Goal: Information Seeking & Learning: Learn about a topic

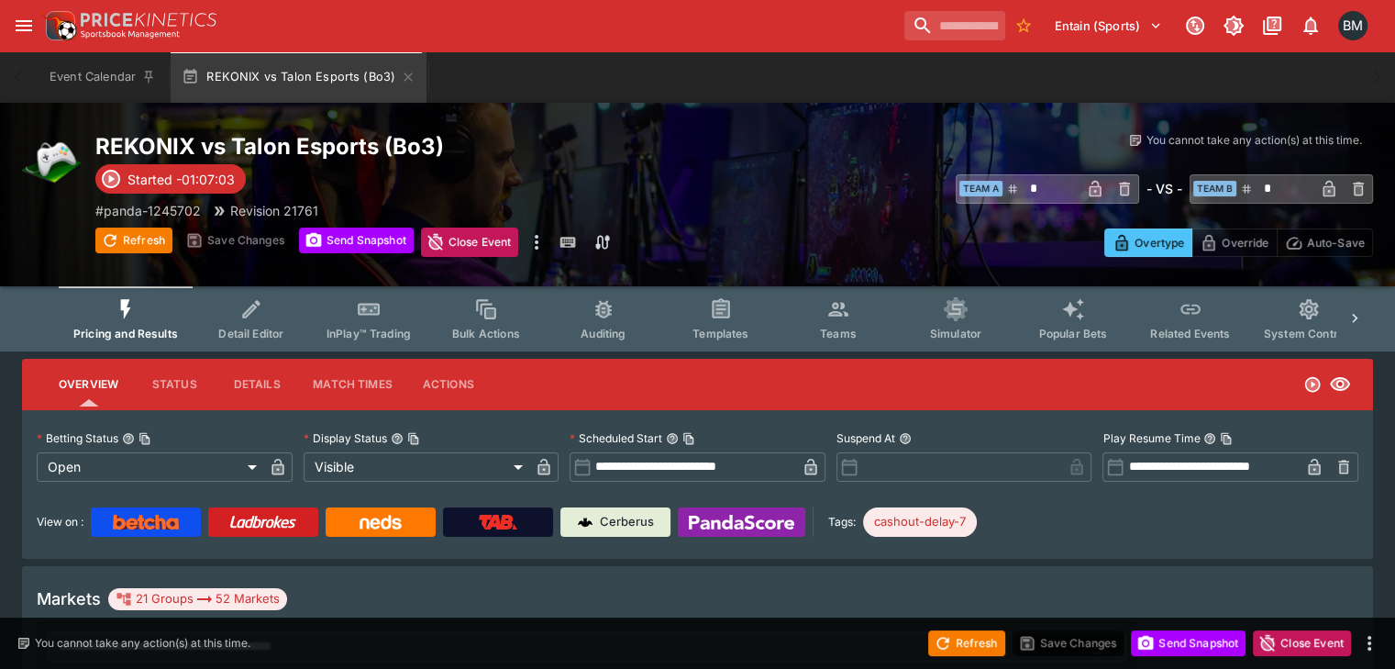
click at [272, 384] on button "Details" at bounding box center [257, 384] width 83 height 44
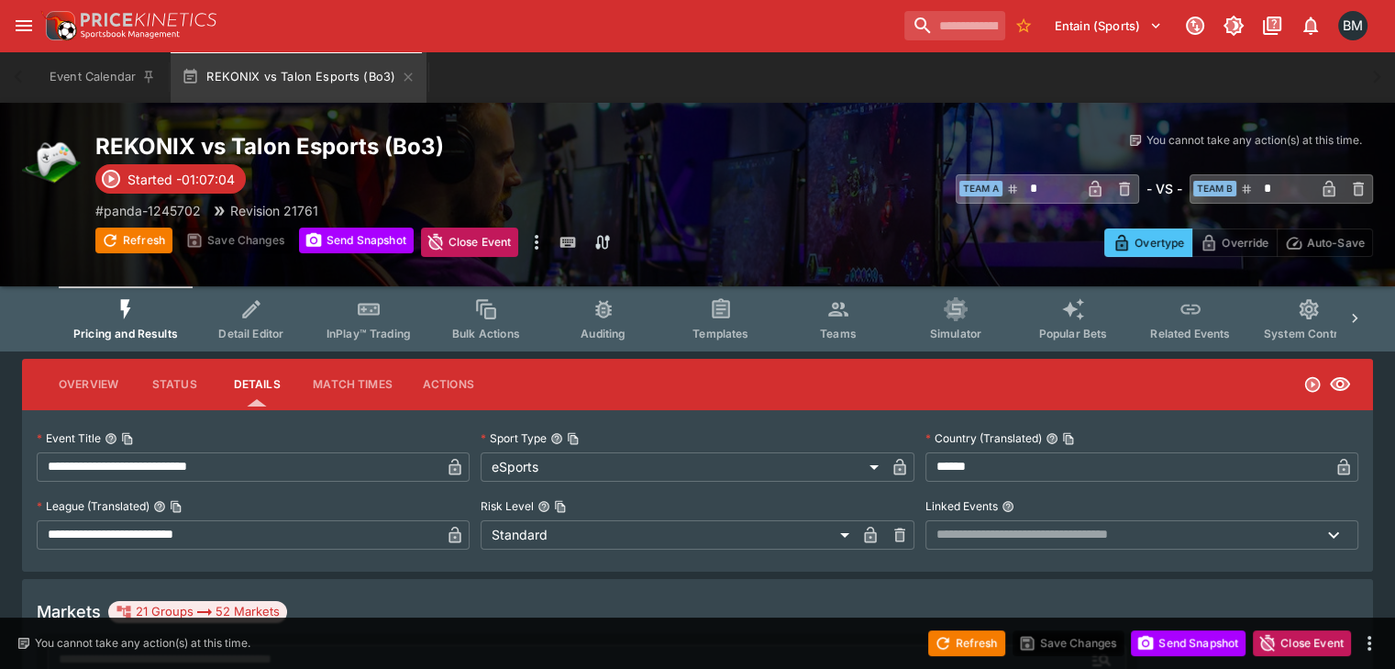
click at [104, 393] on button "Overview" at bounding box center [88, 384] width 89 height 44
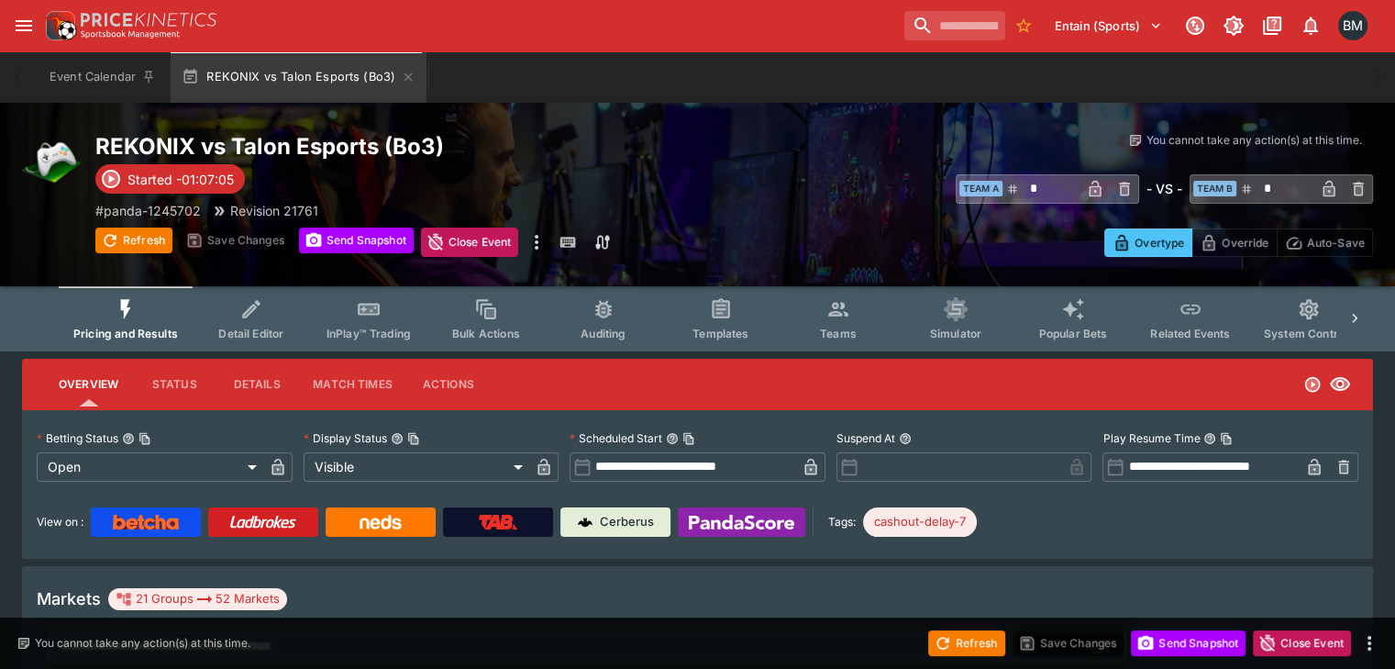
click at [342, 146] on h2 "REKONIX vs Talon Esports (Bo3)" at bounding box center [468, 146] width 746 height 28
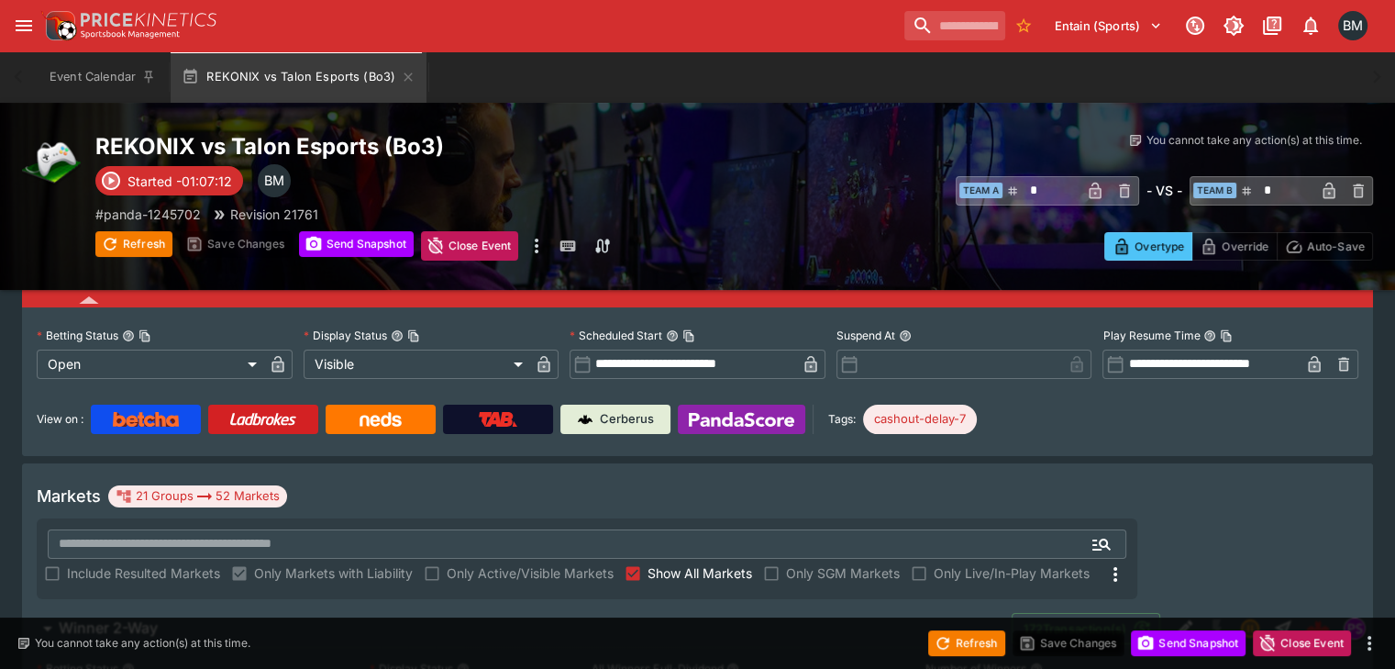
scroll to position [275, 0]
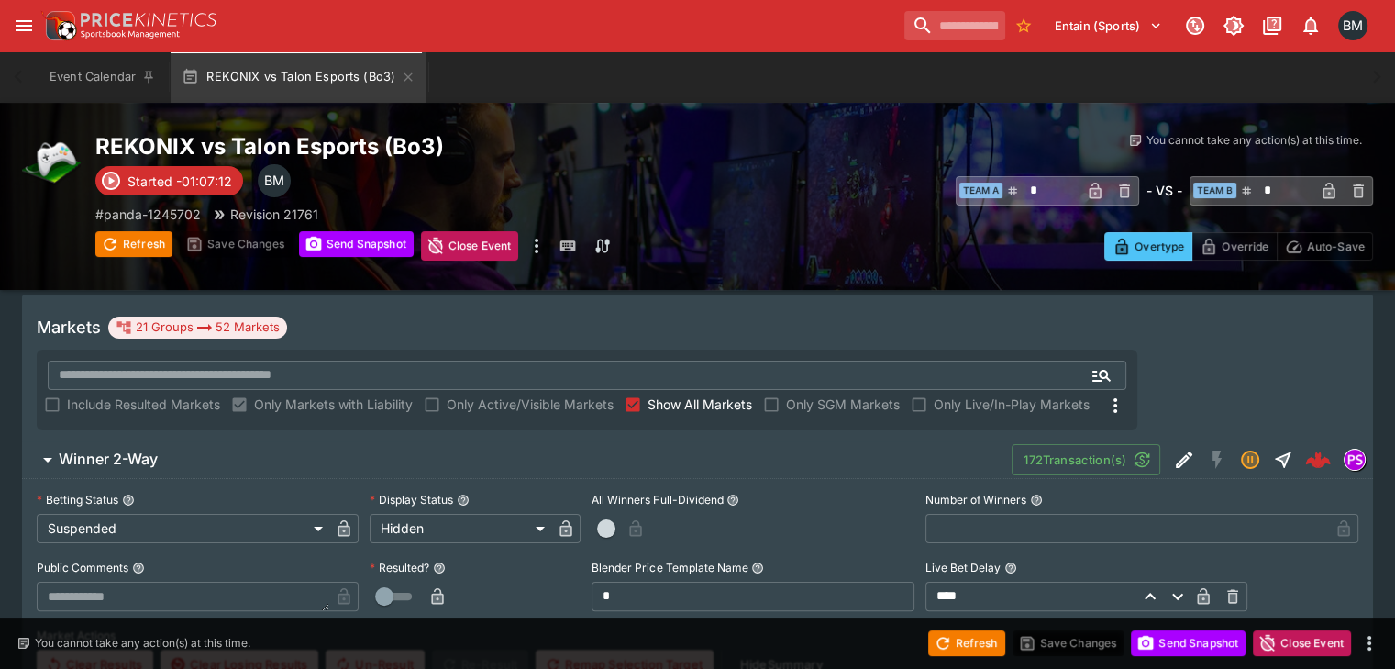
drag, startPoint x: 925, startPoint y: 361, endPoint x: 734, endPoint y: 419, distance: 199.4
click at [752, 395] on span "Show All Markets" at bounding box center [700, 404] width 105 height 19
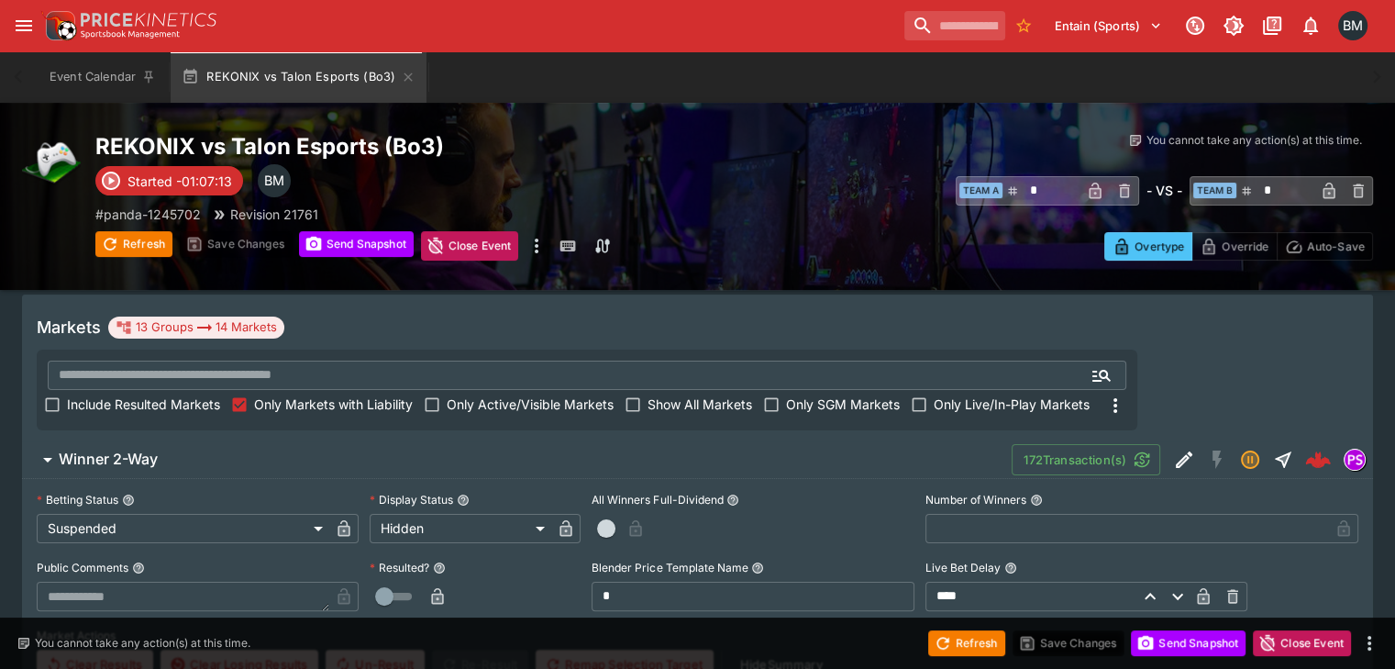
click at [455, 441] on button "Winner 2-Way" at bounding box center [517, 459] width 990 height 37
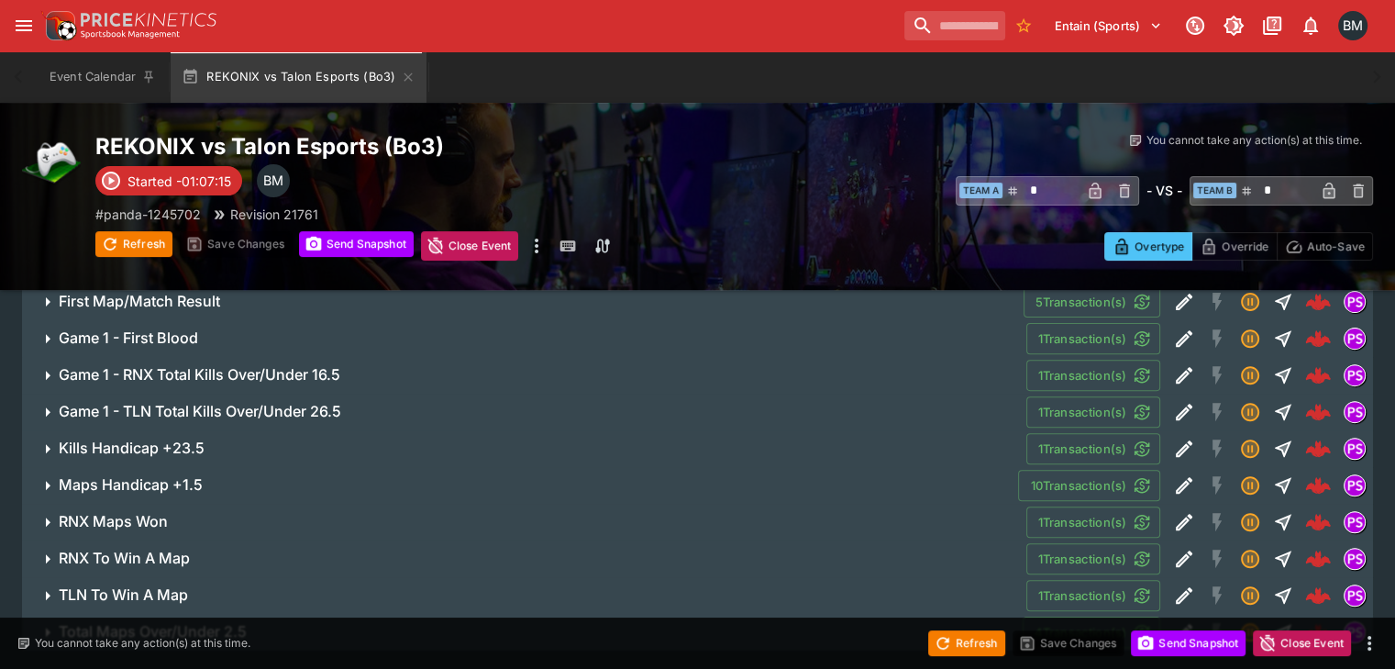
scroll to position [451, 0]
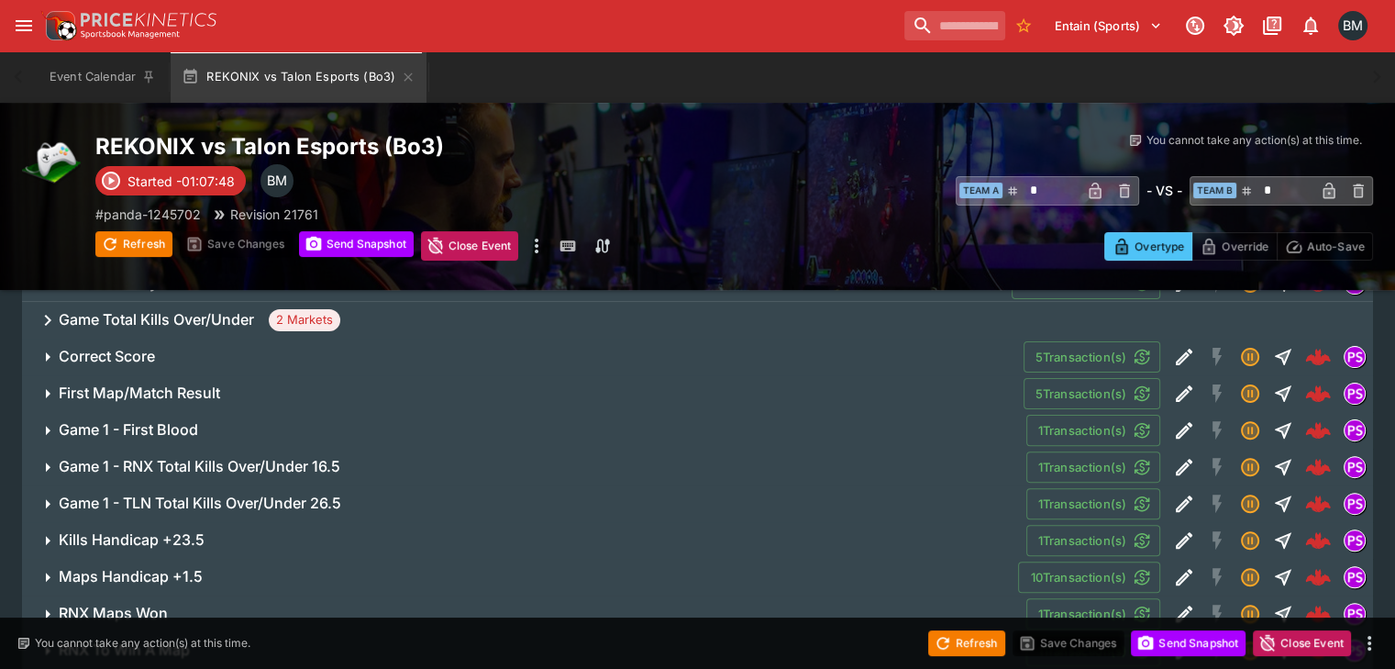
click at [384, 494] on span "Game 1 - TLN Total Kills Over/Under 26.5" at bounding box center [535, 503] width 953 height 19
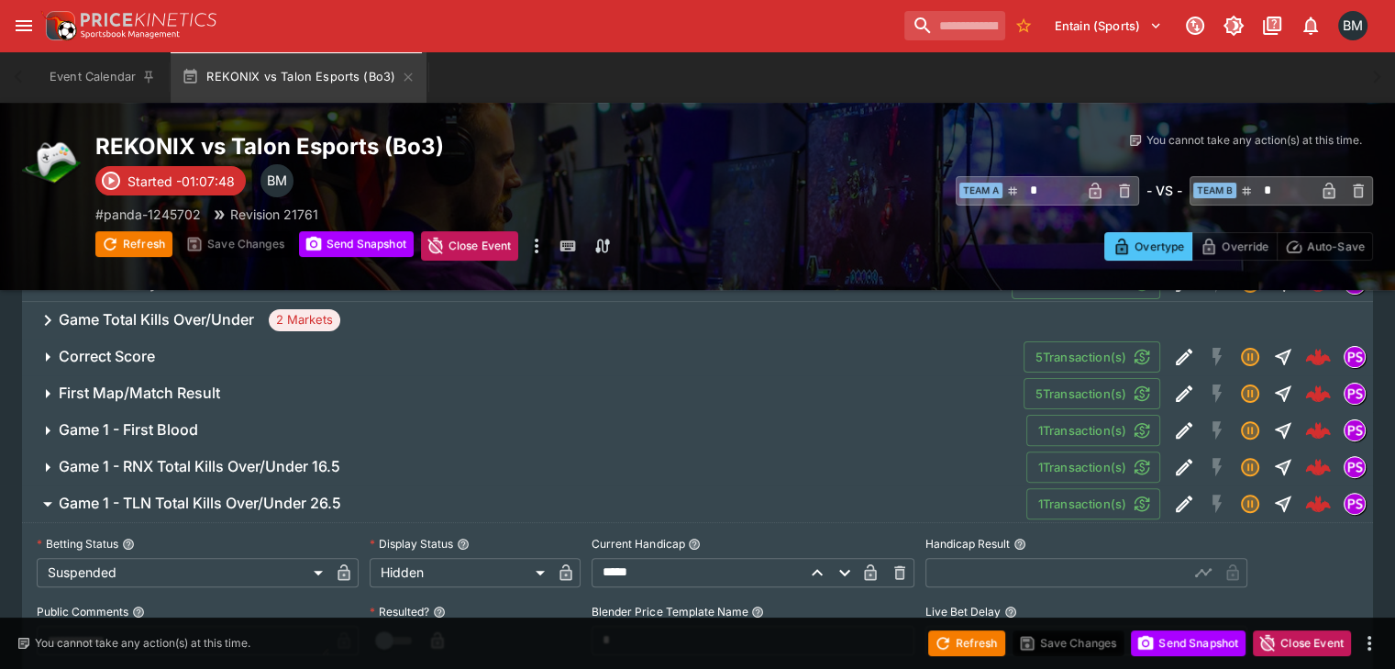
click at [384, 494] on span "Game 1 - TLN Total Kills Over/Under 26.5" at bounding box center [535, 503] width 953 height 19
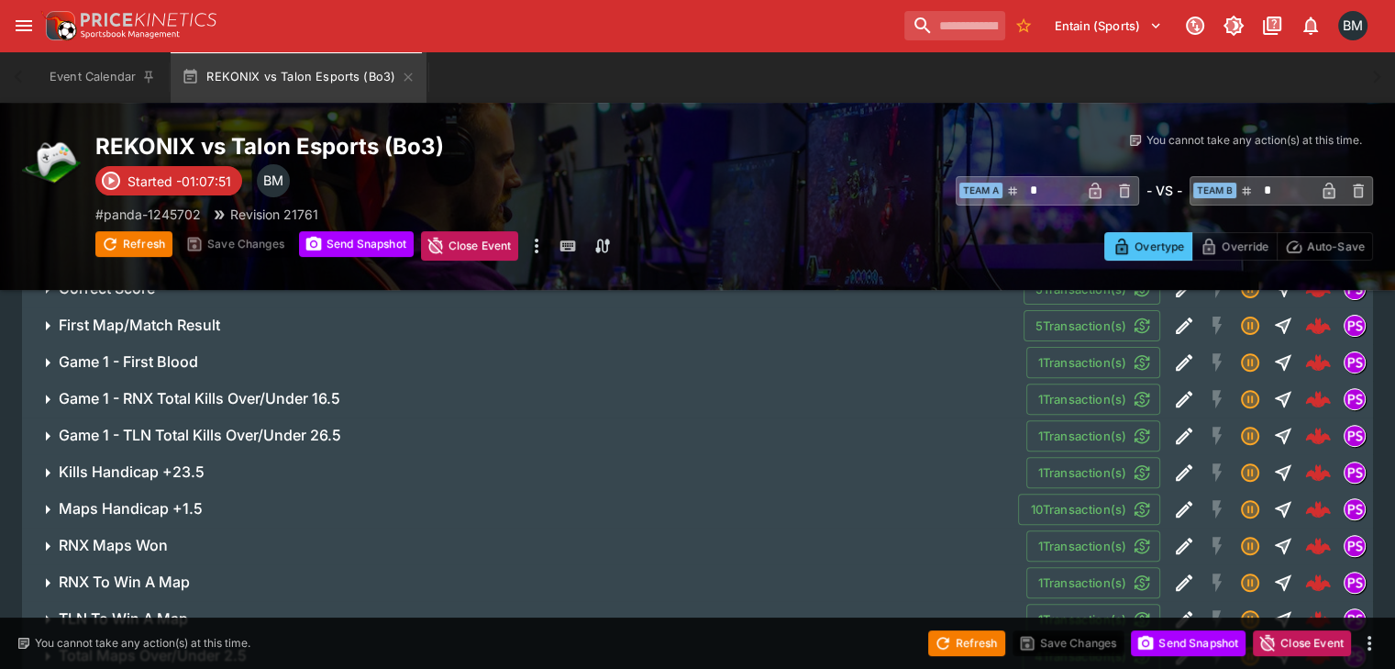
scroll to position [543, 0]
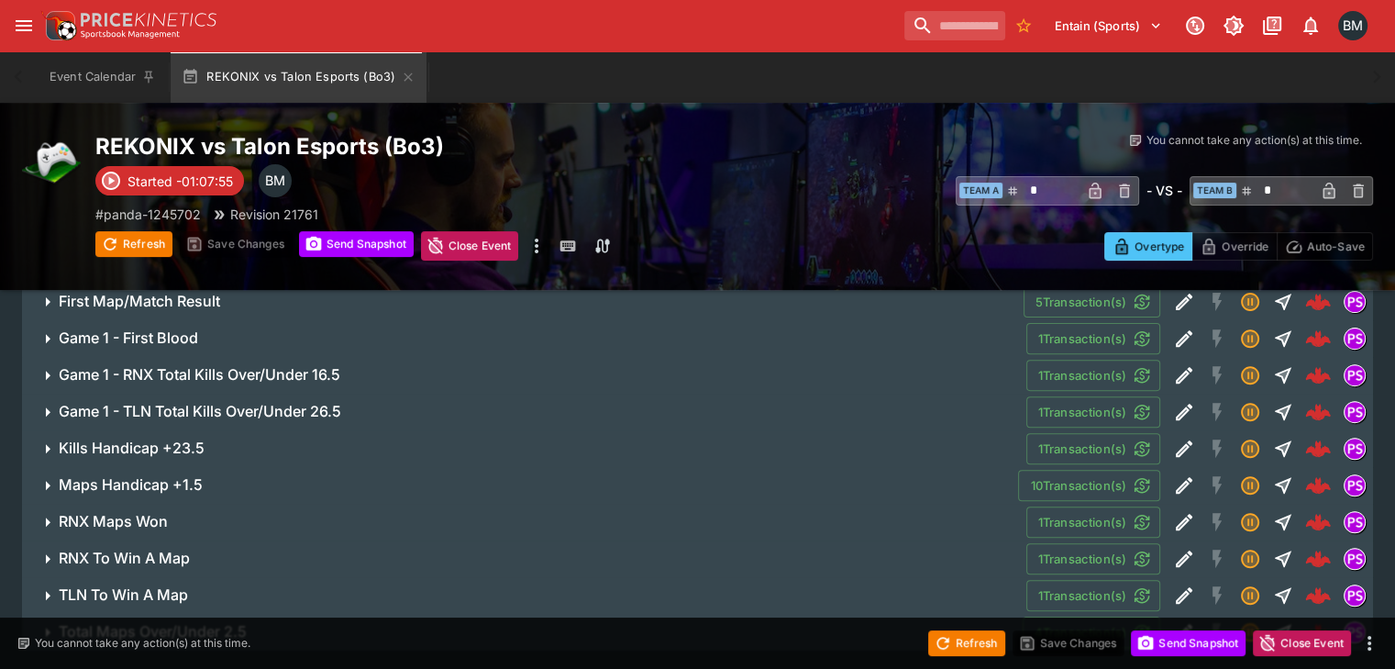
click at [322, 365] on h6 "Game 1 - RNX Total Kills Over/Under 16.5" at bounding box center [200, 374] width 282 height 19
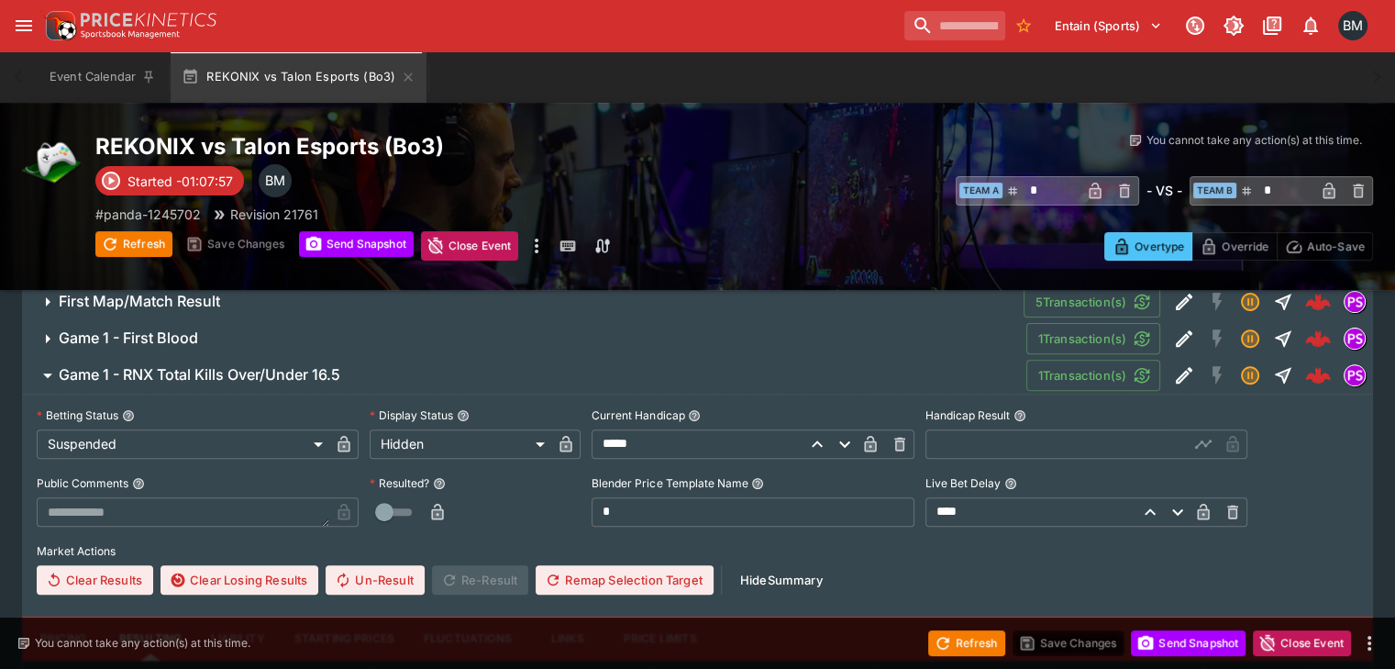
click at [1028, 417] on div "**********" at bounding box center [698, 498] width 1322 height 193
click at [1024, 429] on input "text" at bounding box center [1057, 443] width 263 height 29
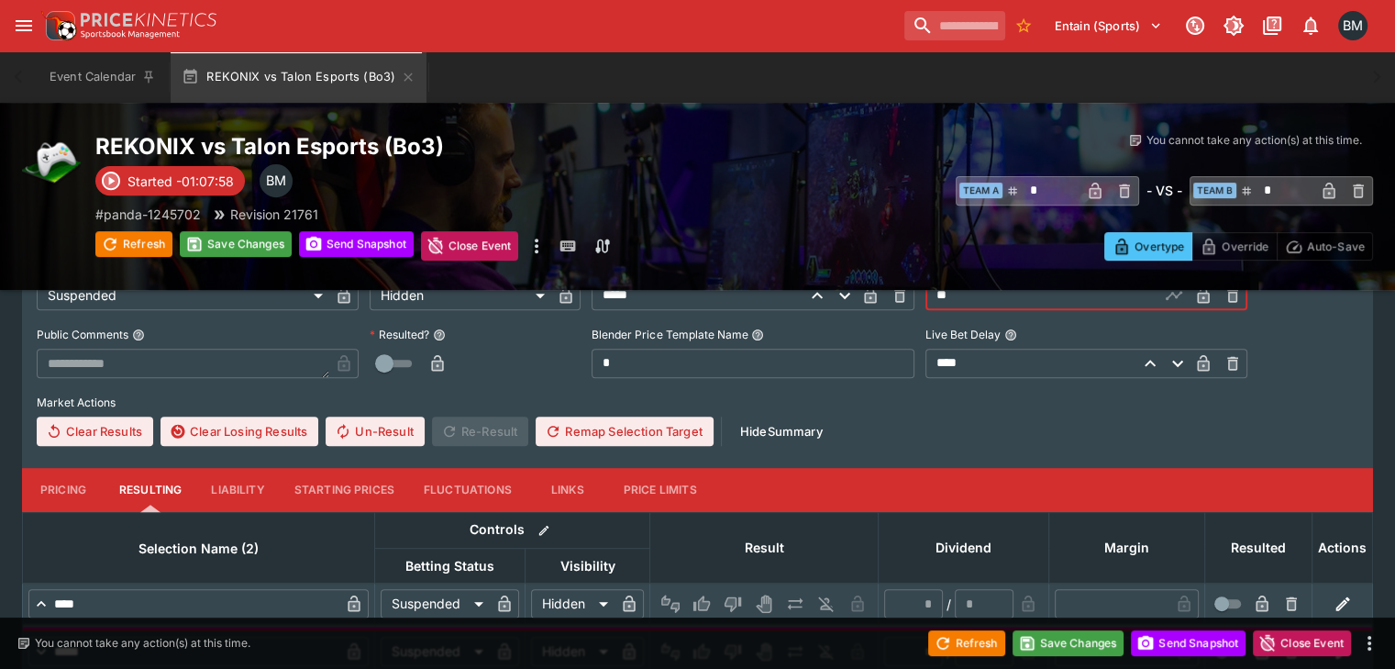
scroll to position [910, 0]
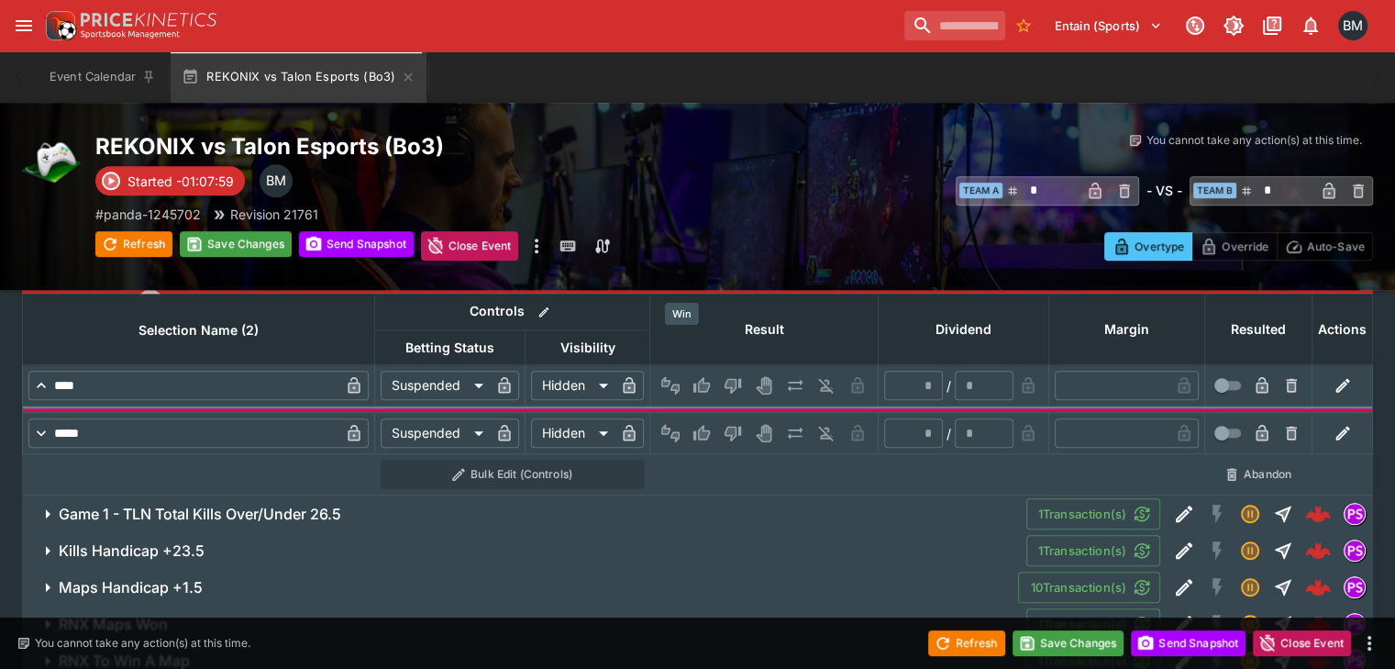
type input "*****"
click at [700, 380] on icon "Win" at bounding box center [704, 385] width 9 height 11
type input "*"
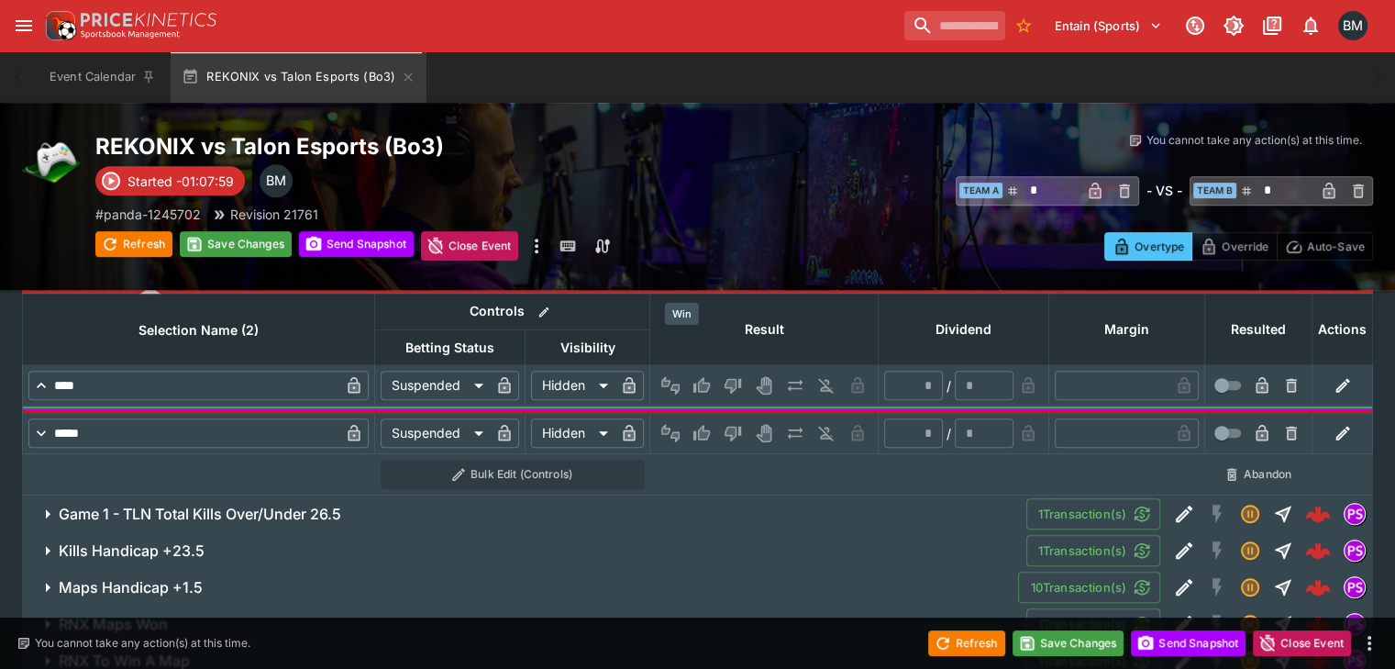
type input "*"
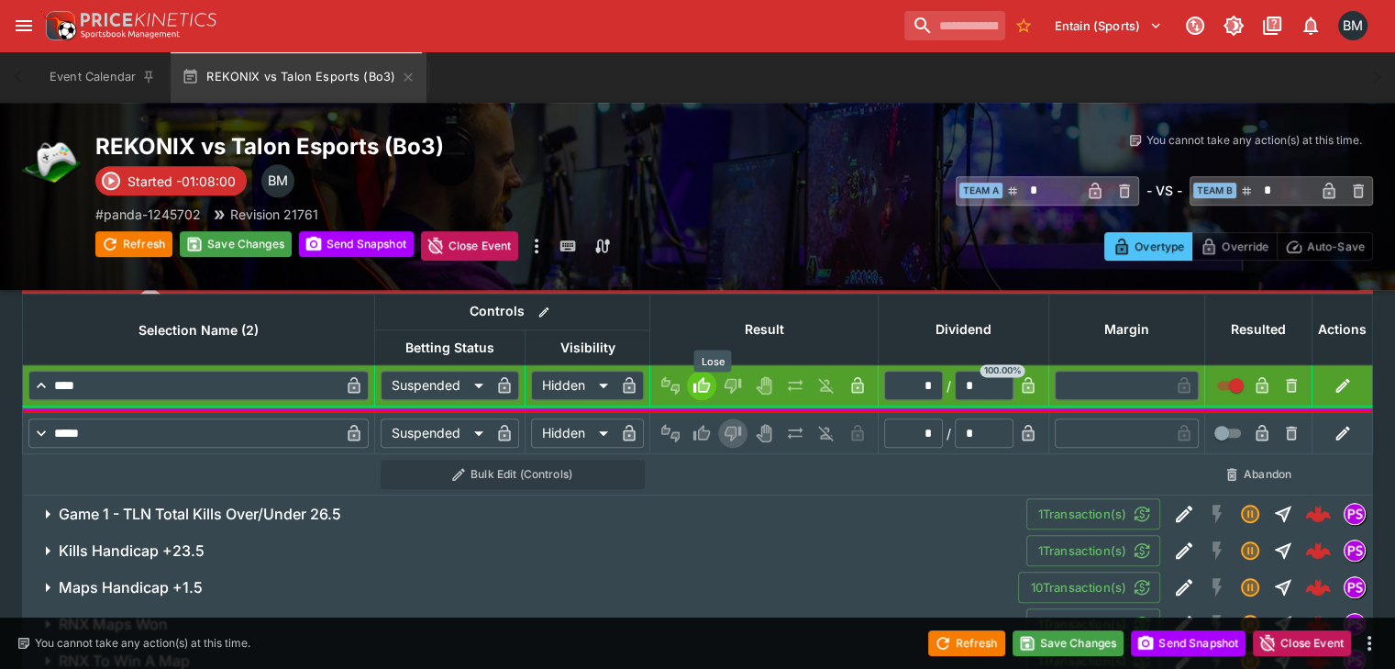
click at [724, 424] on icon "Lose" at bounding box center [733, 433] width 18 height 18
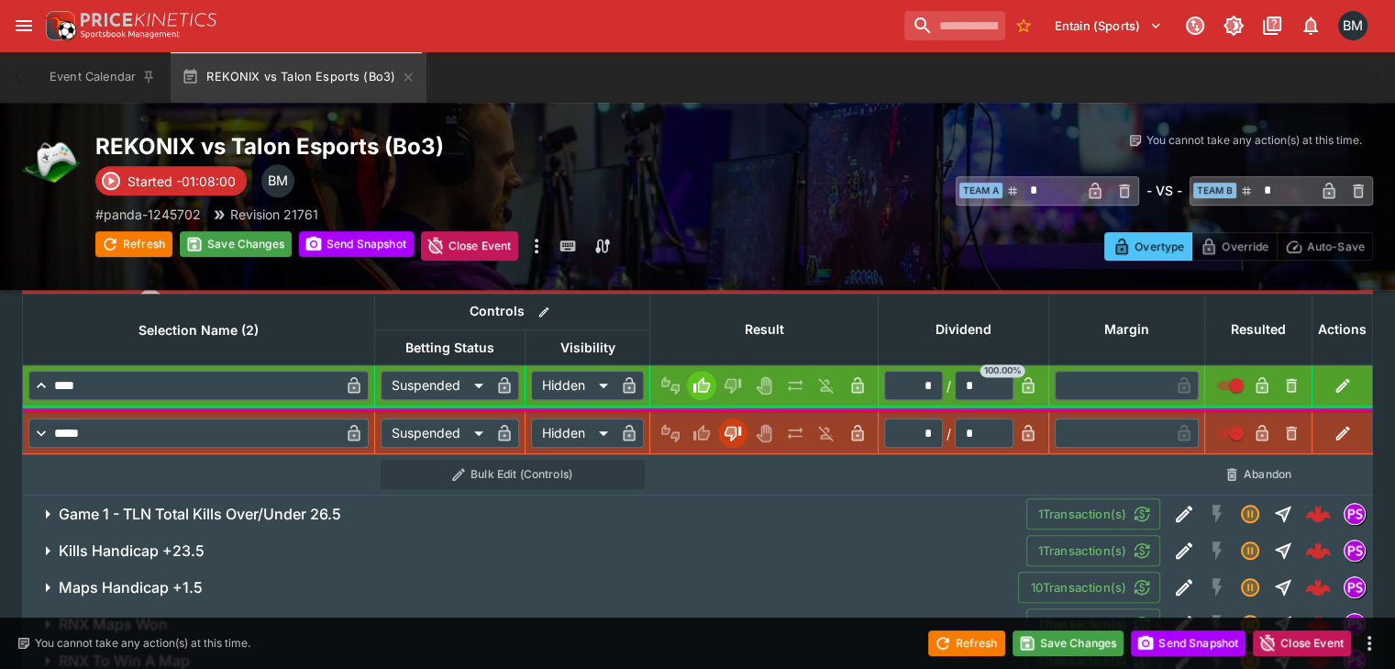
click at [263, 505] on h6 "Game 1 - TLN Total Kills Over/Under 26.5" at bounding box center [200, 514] width 283 height 19
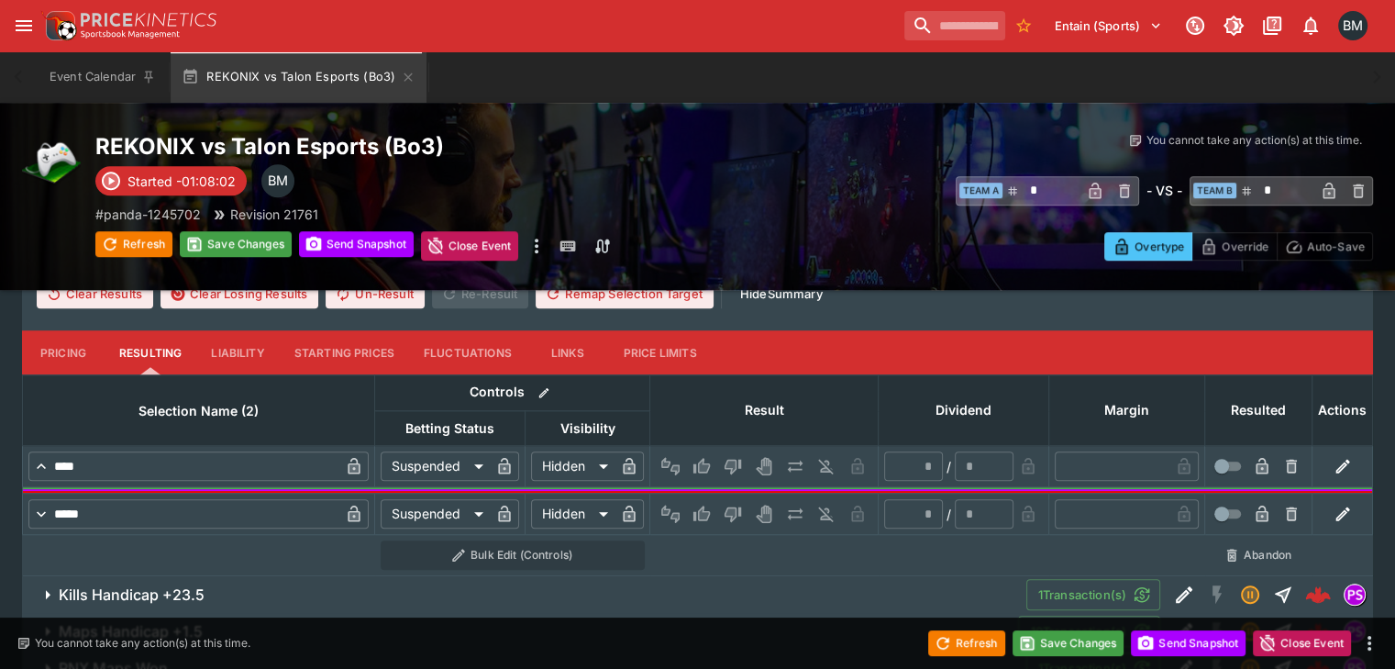
scroll to position [1369, 0]
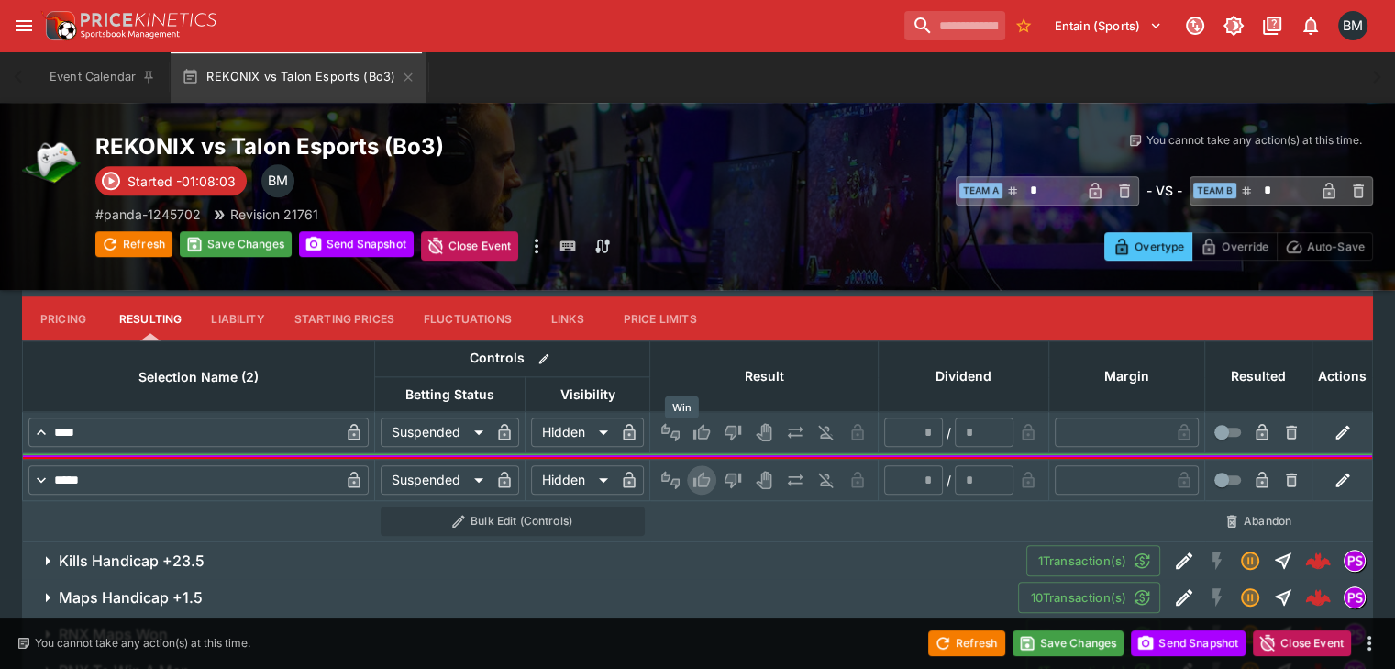
click at [700, 474] on icon "Win" at bounding box center [704, 479] width 9 height 11
type input "*"
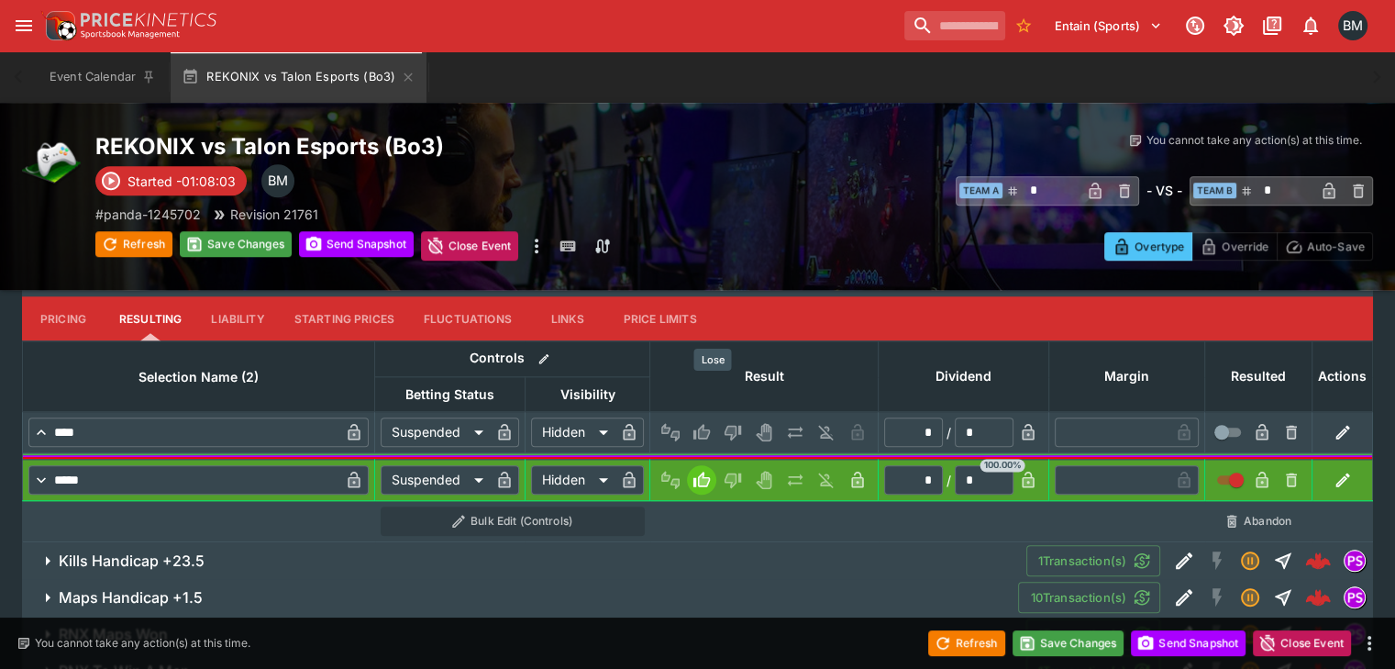
click at [725, 426] on icon "Lose" at bounding box center [733, 434] width 17 height 16
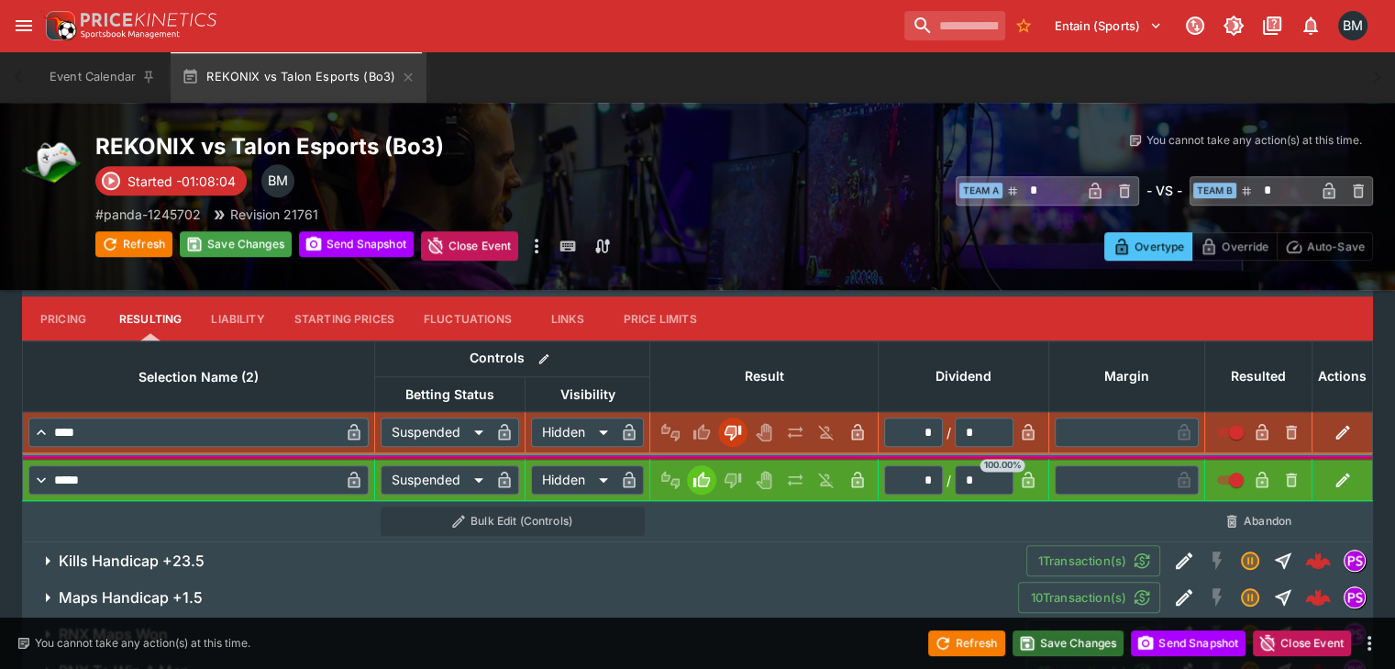
click at [1070, 647] on button "Save Changes" at bounding box center [1069, 643] width 112 height 26
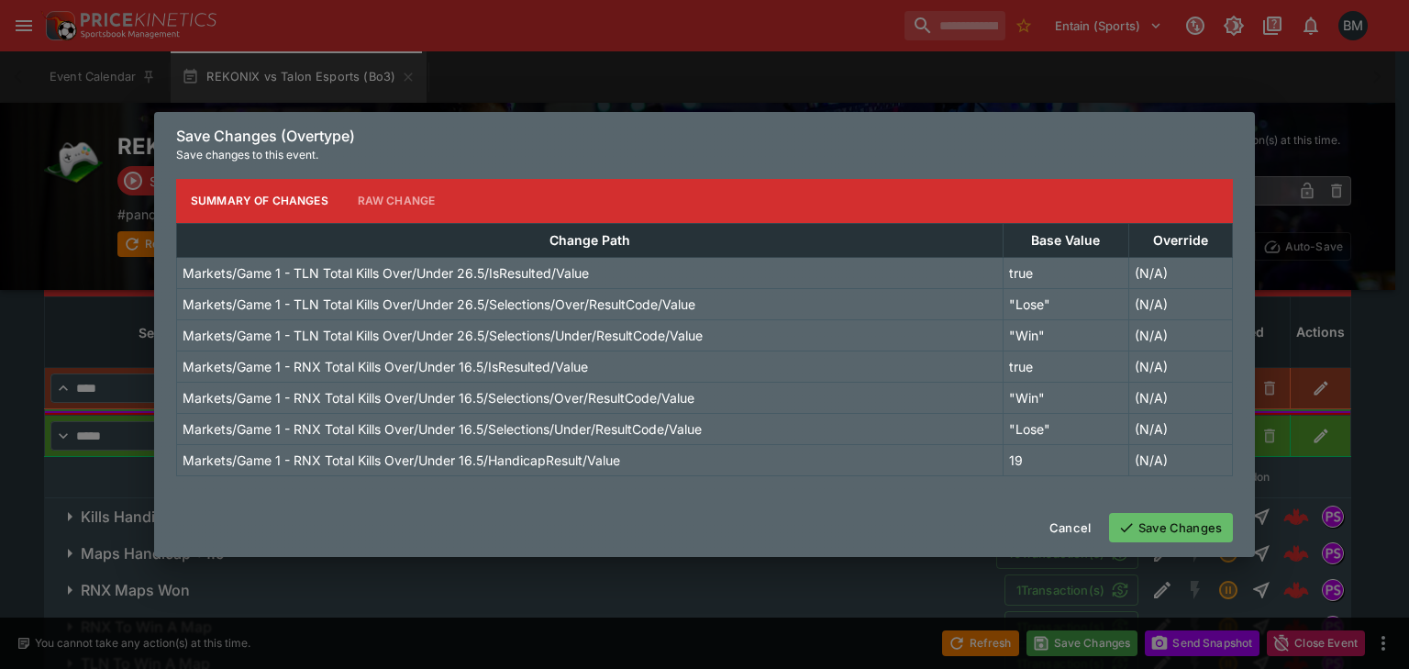
click at [1162, 526] on button "Save Changes" at bounding box center [1171, 527] width 124 height 29
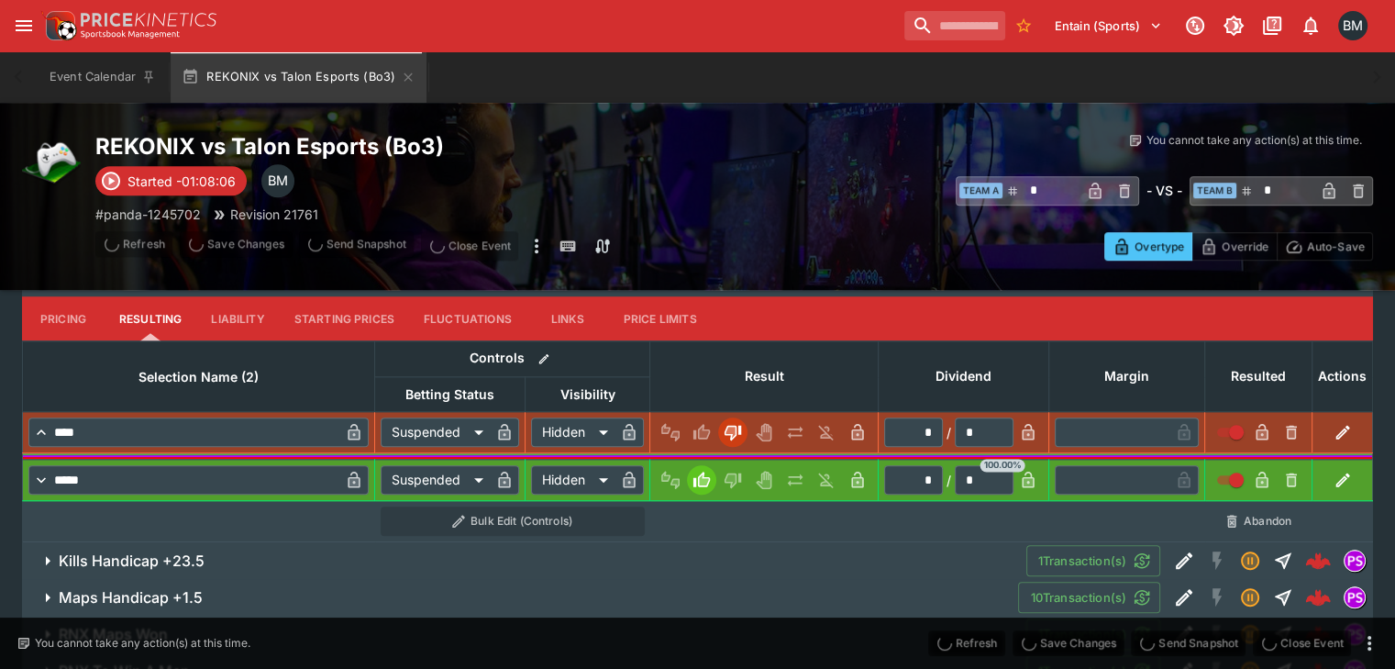
scroll to position [470, 0]
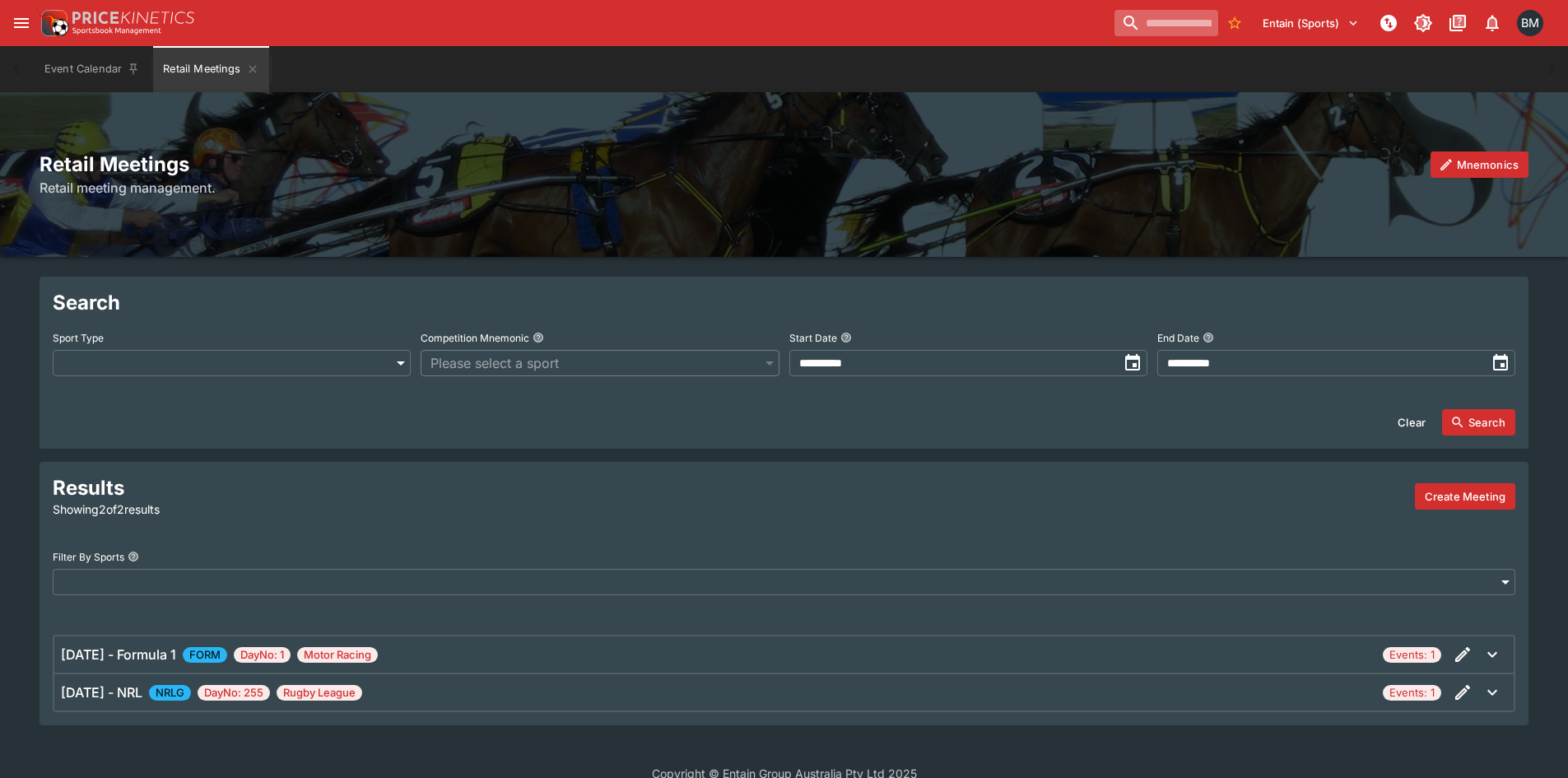
click at [1118, 18] on input "search" at bounding box center [1166, 22] width 104 height 26
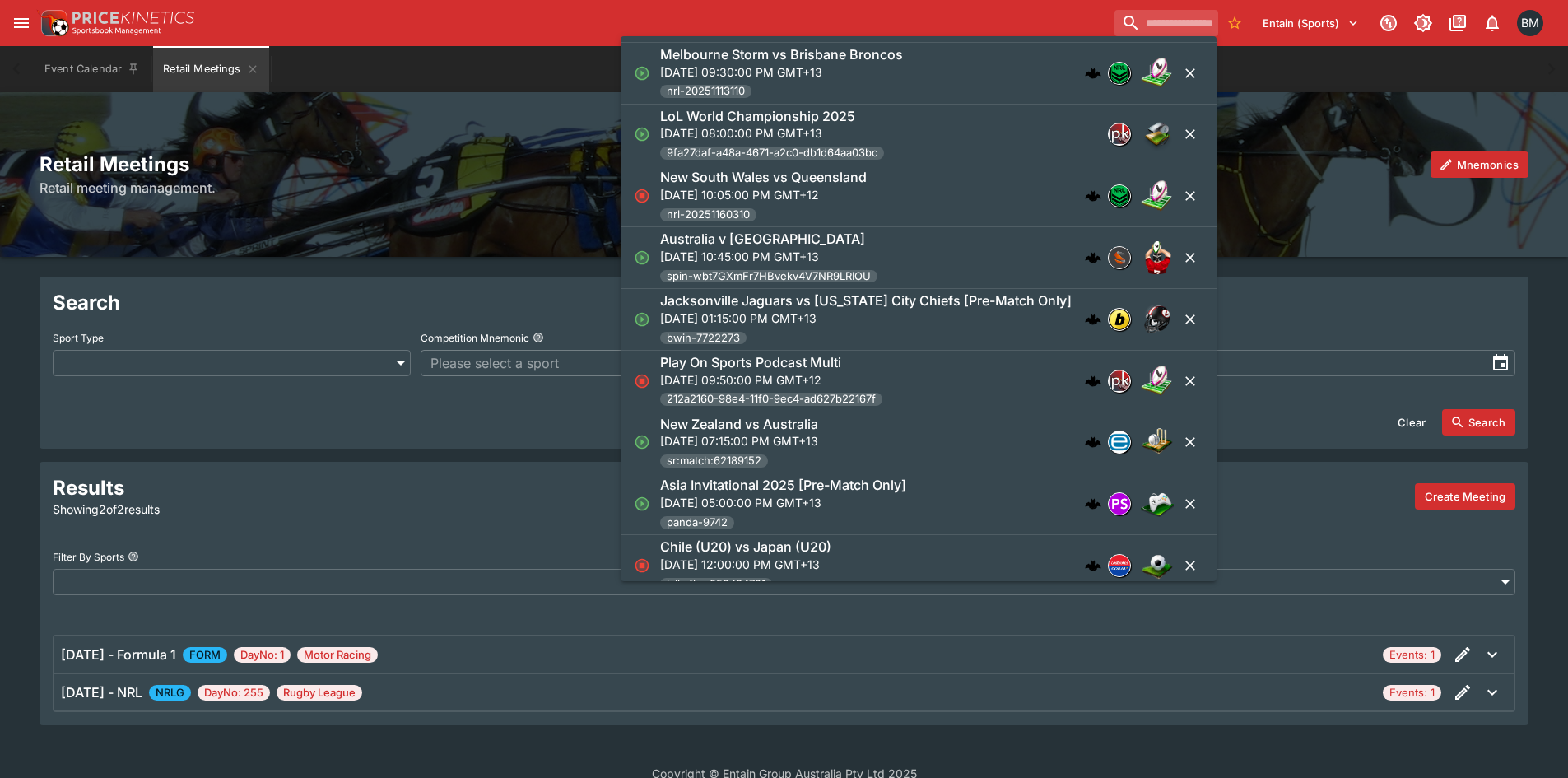
scroll to position [122, 0]
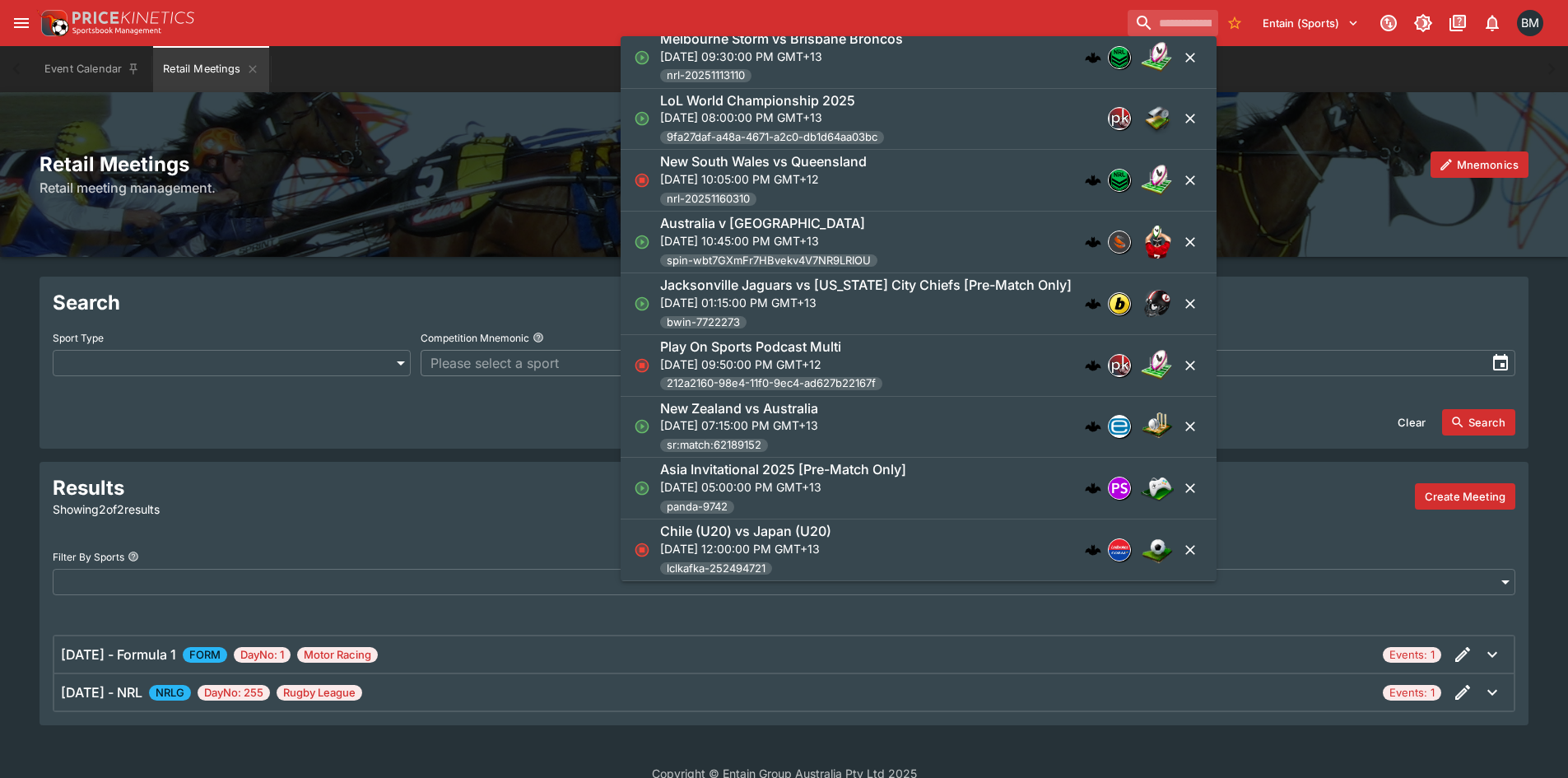
click at [818, 424] on p "[DATE] 07:15:00 PM GMT+13" at bounding box center [739, 424] width 158 height 17
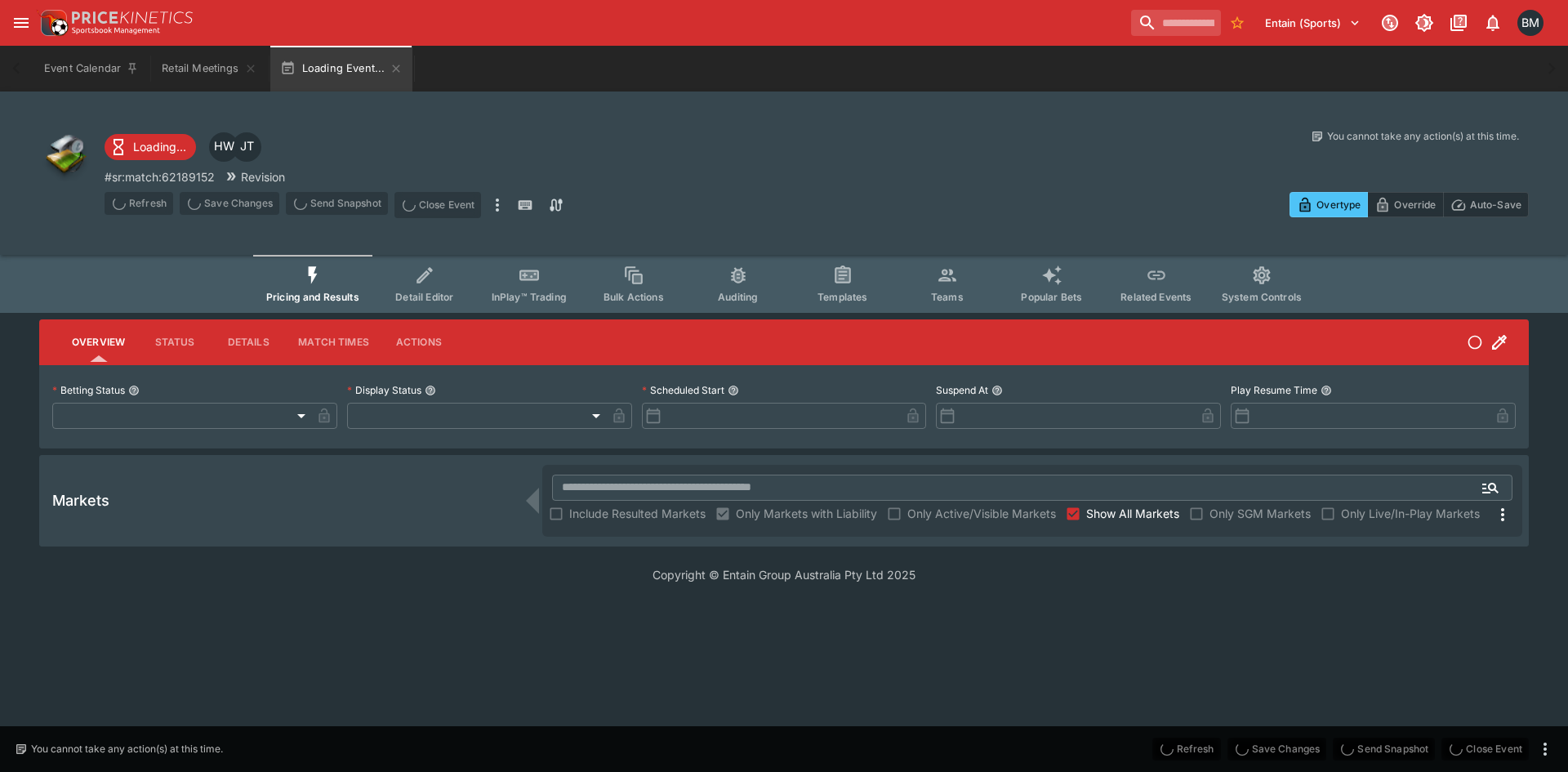
type input "**********"
type input "*******"
type input "**********"
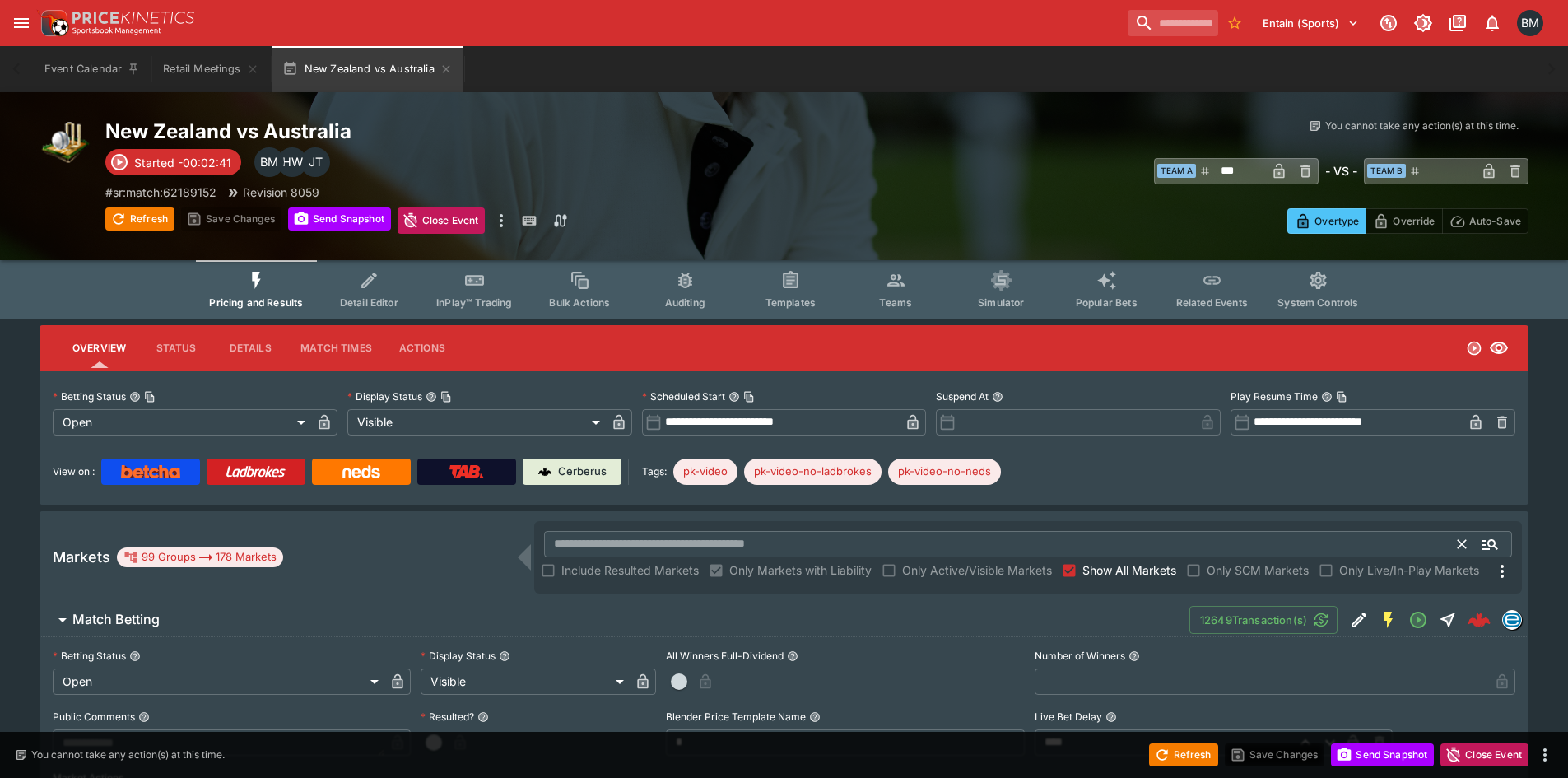
click at [614, 554] on input "text" at bounding box center [1000, 544] width 914 height 26
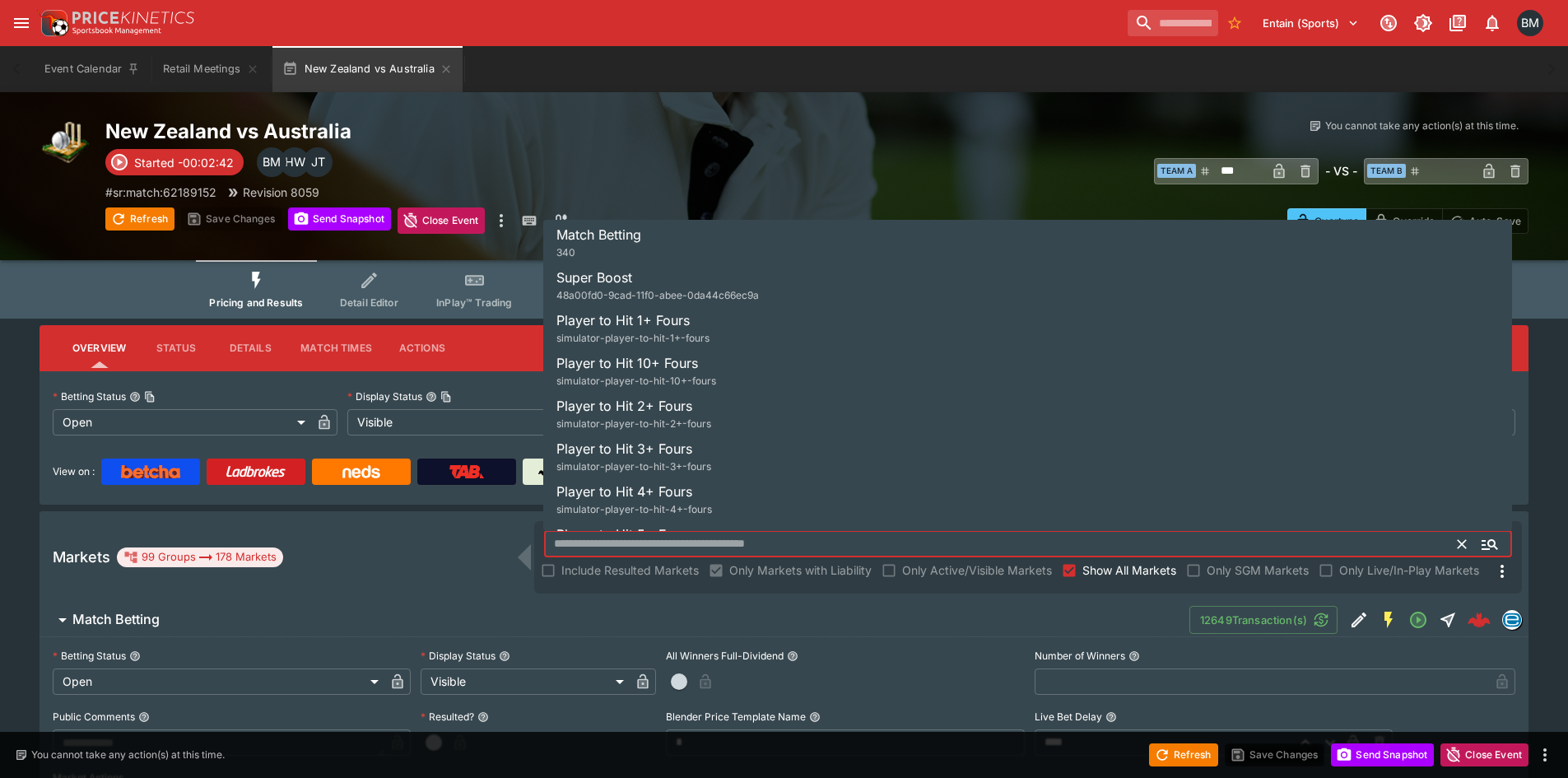
click at [606, 285] on h6 "Super Boost" at bounding box center [594, 277] width 75 height 20
type input "**********"
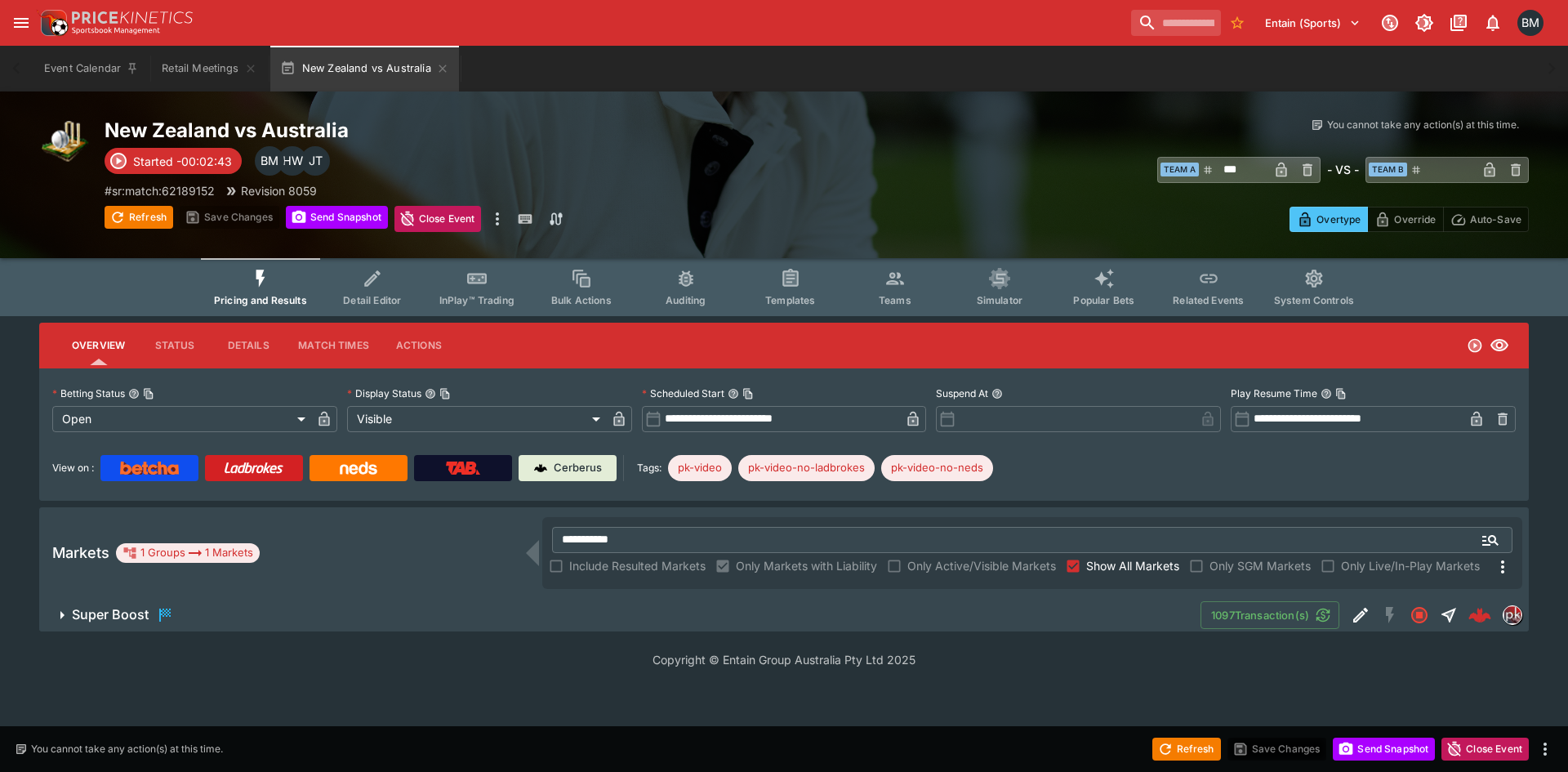
click at [222, 612] on span "Super Boost" at bounding box center [629, 615] width 1115 height 20
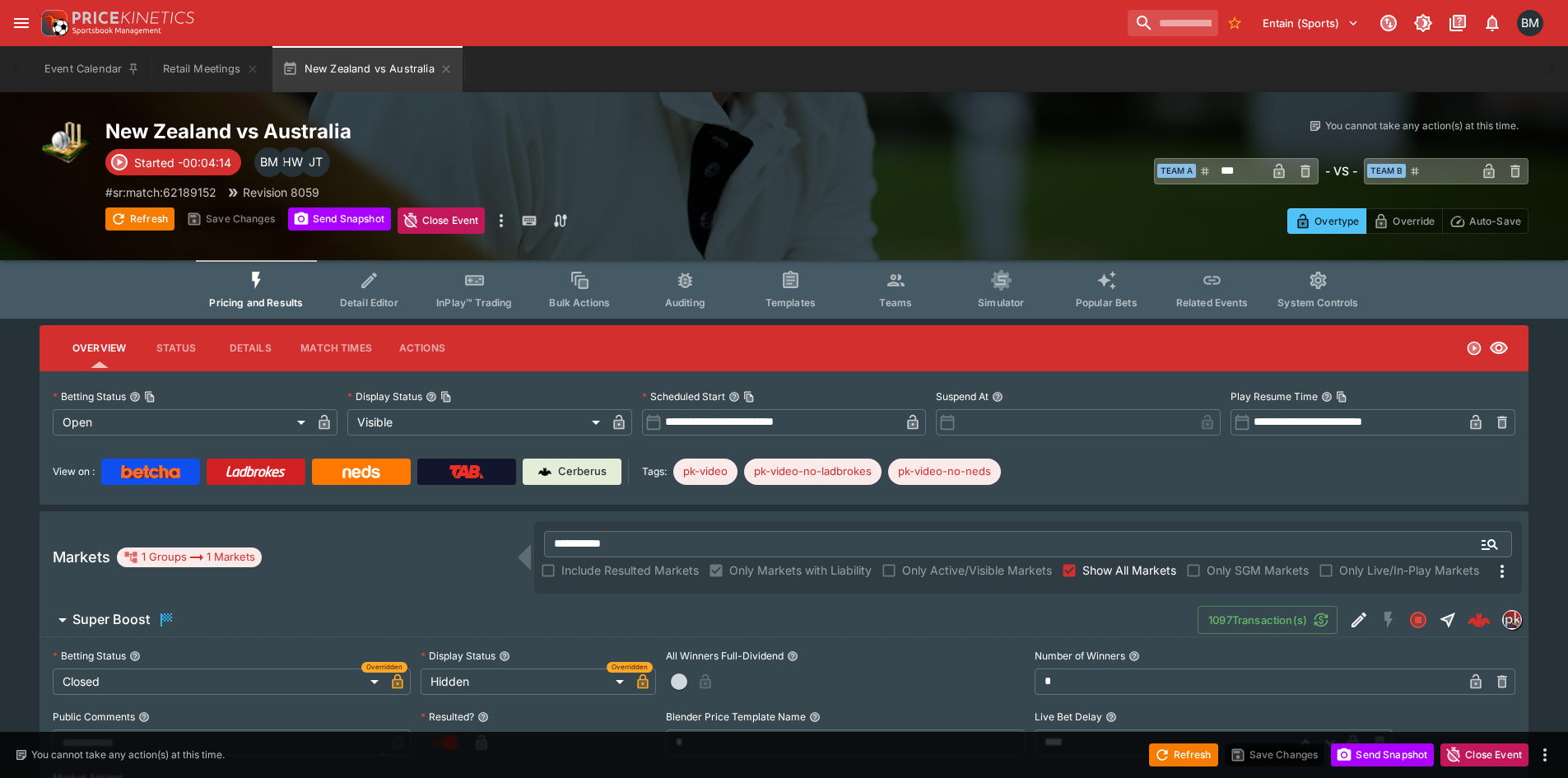
click at [487, 472] on link at bounding box center [466, 471] width 99 height 26
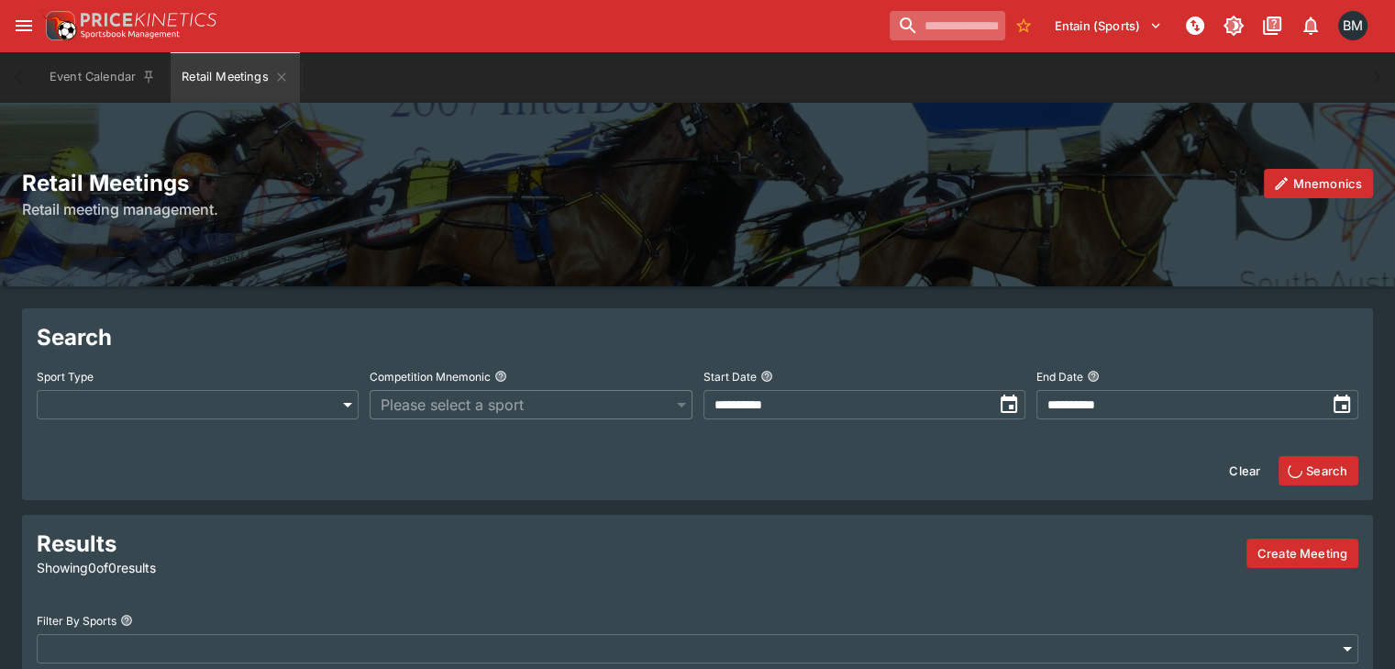
click at [944, 14] on input "search" at bounding box center [948, 25] width 116 height 29
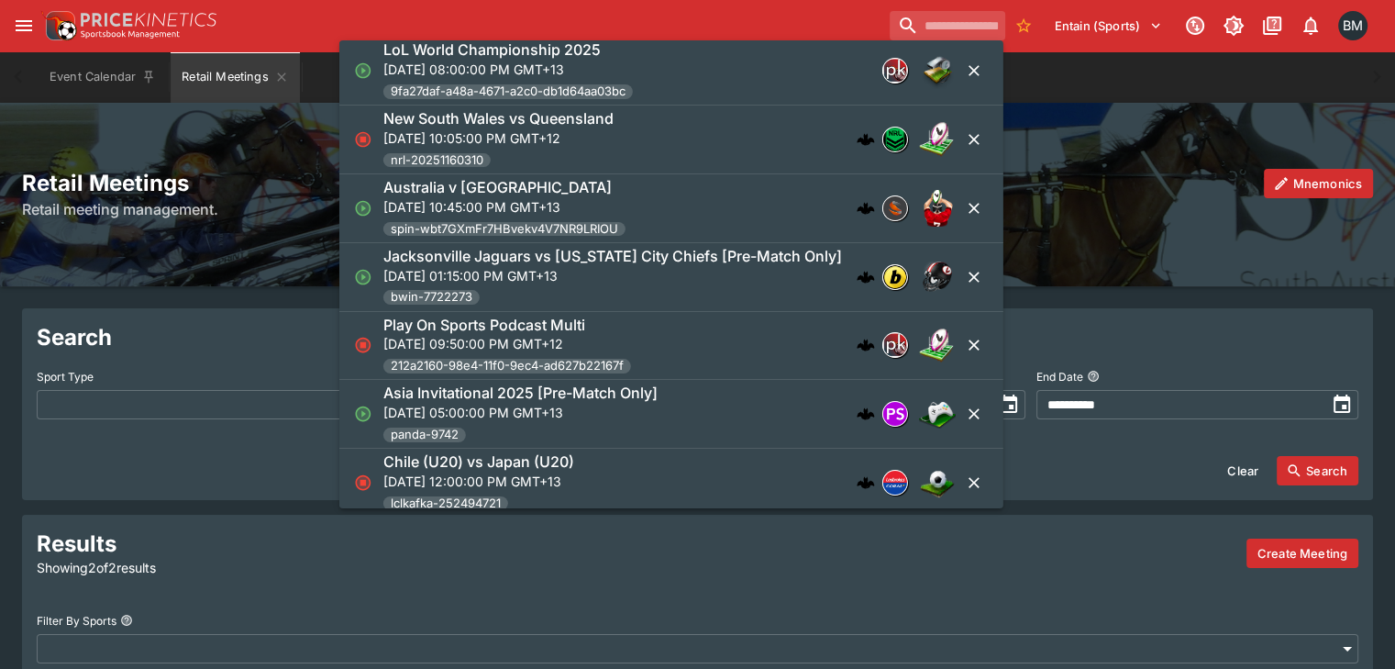
scroll to position [272, 0]
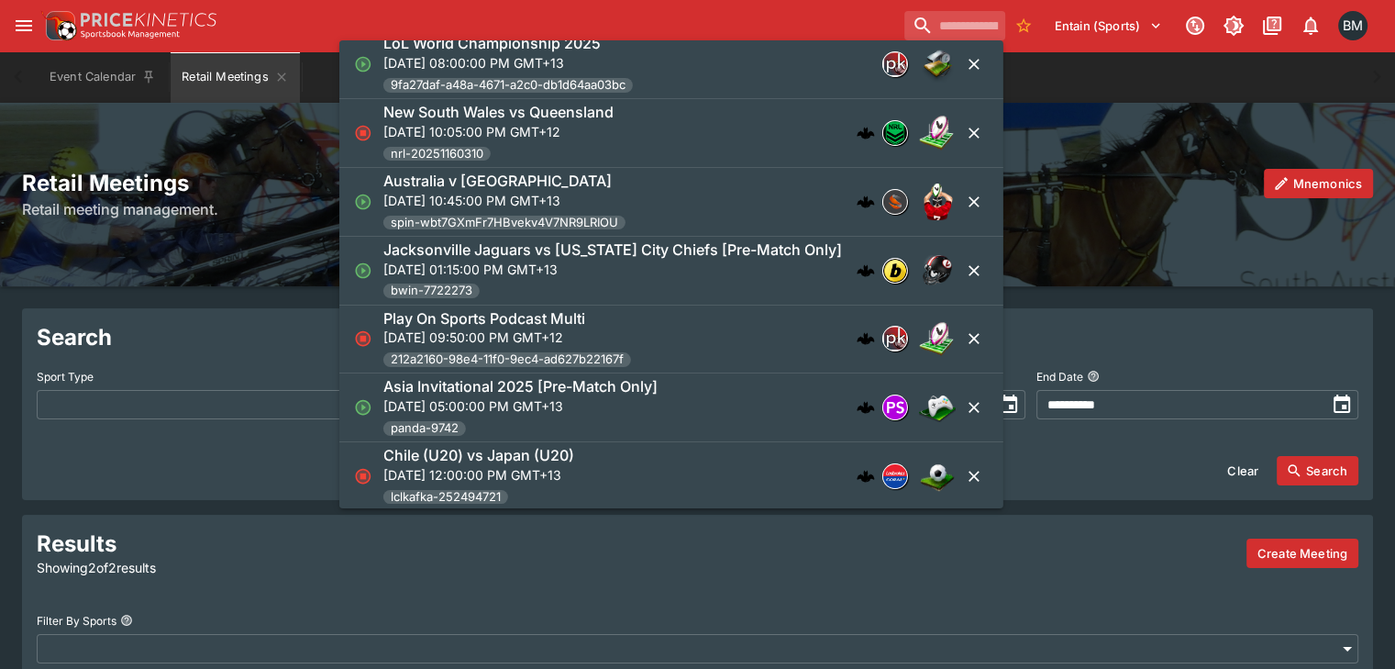
click at [593, 61] on p "[DATE] 08:00:00 PM GMT+13" at bounding box center [509, 62] width 250 height 19
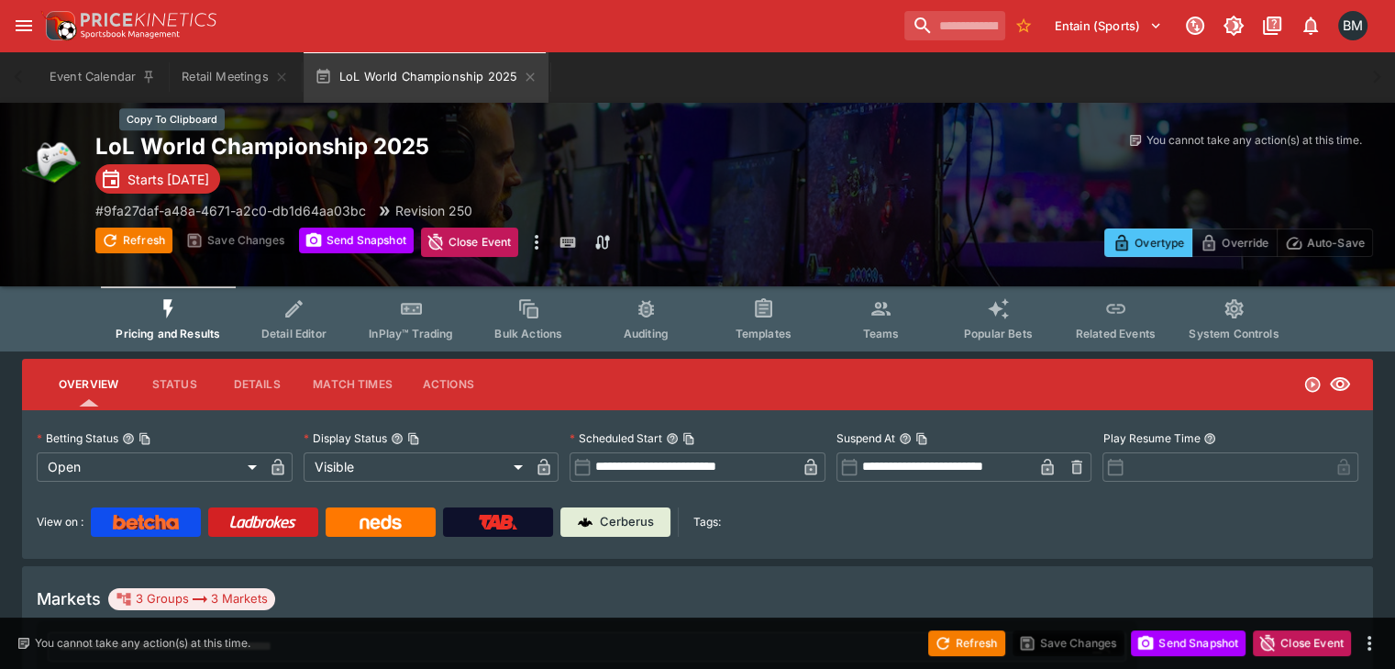
click at [306, 145] on h2 "LoL World Championship 2025" at bounding box center [468, 146] width 746 height 28
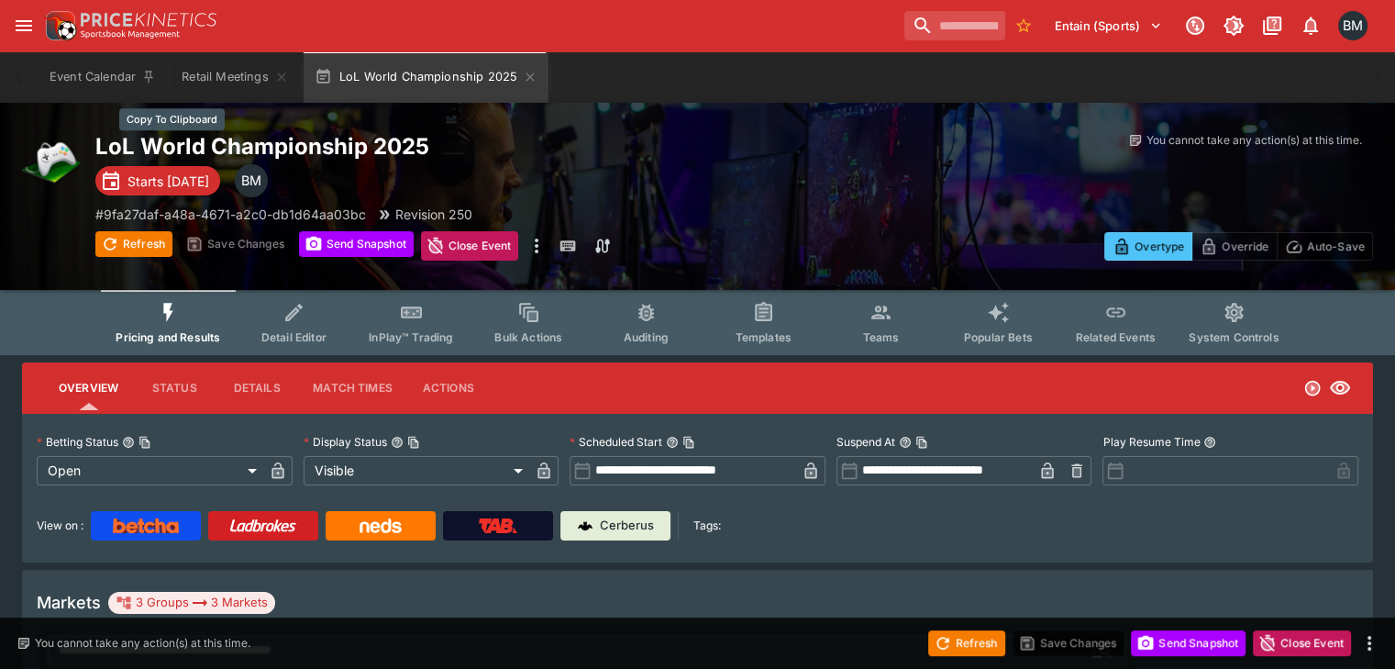
drag, startPoint x: 382, startPoint y: 146, endPoint x: 475, endPoint y: 0, distance: 173.3
click at [382, 146] on h2 "LoL World Championship 2025" at bounding box center [468, 146] width 746 height 28
click at [647, 535] on link "Cerberus" at bounding box center [616, 525] width 110 height 29
